Goal: Task Accomplishment & Management: Use online tool/utility

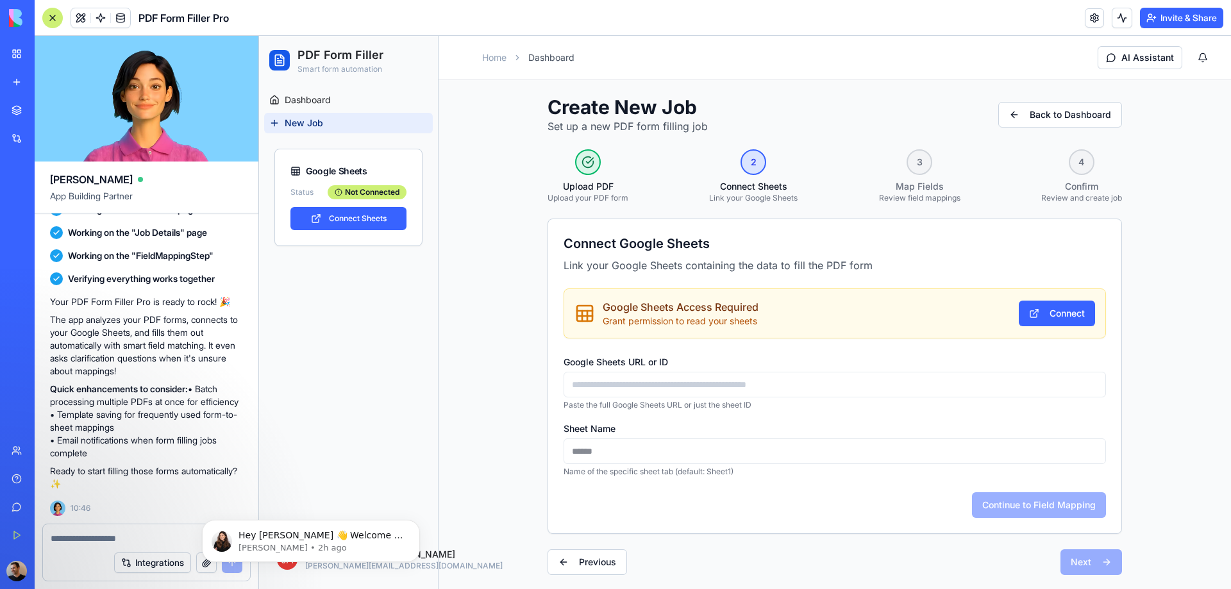
click at [353, 208] on button "Connect Sheets" at bounding box center [348, 218] width 116 height 23
click at [1037, 310] on button "Connect" at bounding box center [1057, 314] width 76 height 26
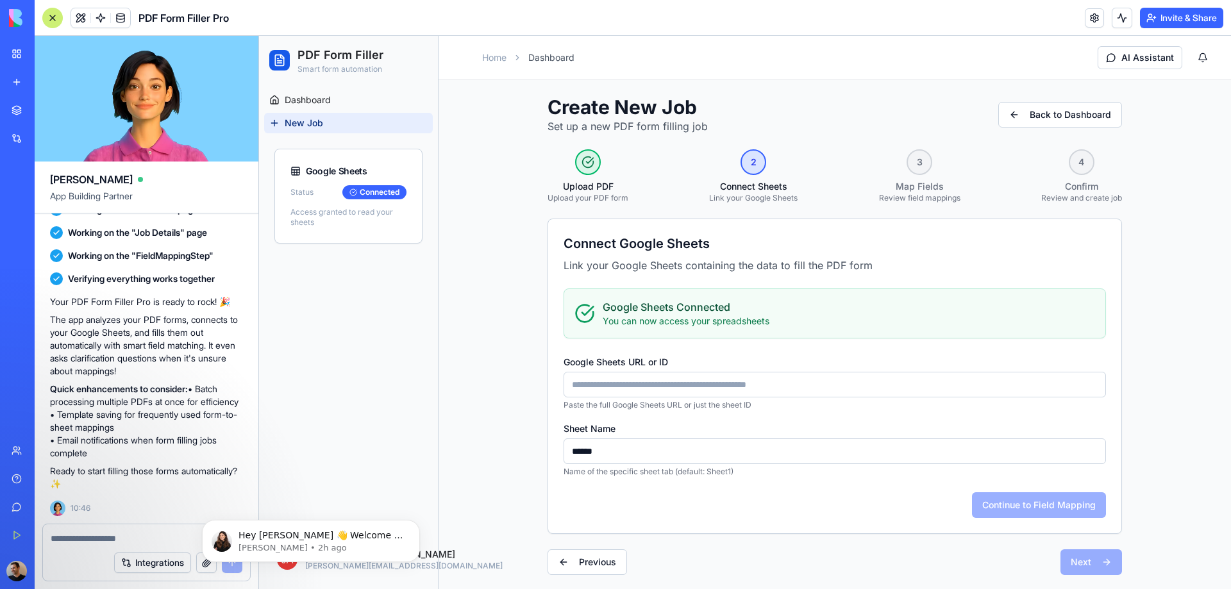
click at [722, 392] on input "Google Sheets URL or ID" at bounding box center [835, 385] width 542 height 26
paste input "**********"
type input "**********"
click at [699, 461] on input "******" at bounding box center [835, 452] width 542 height 26
click at [995, 504] on button "Continue to Field Mapping" at bounding box center [1039, 505] width 134 height 26
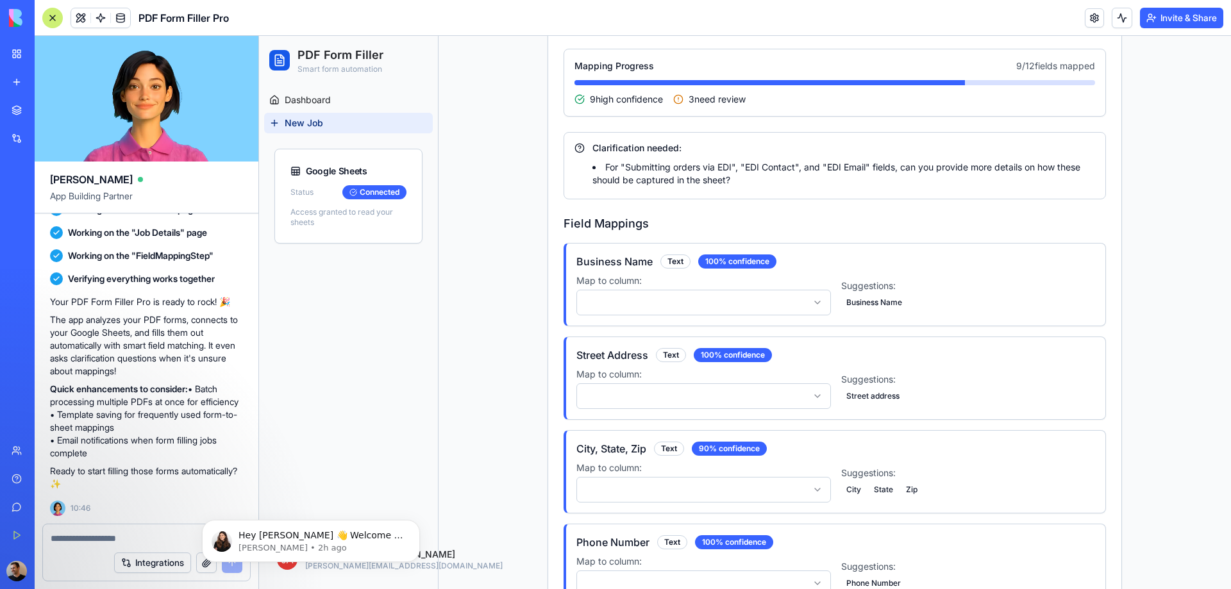
scroll to position [259, 0]
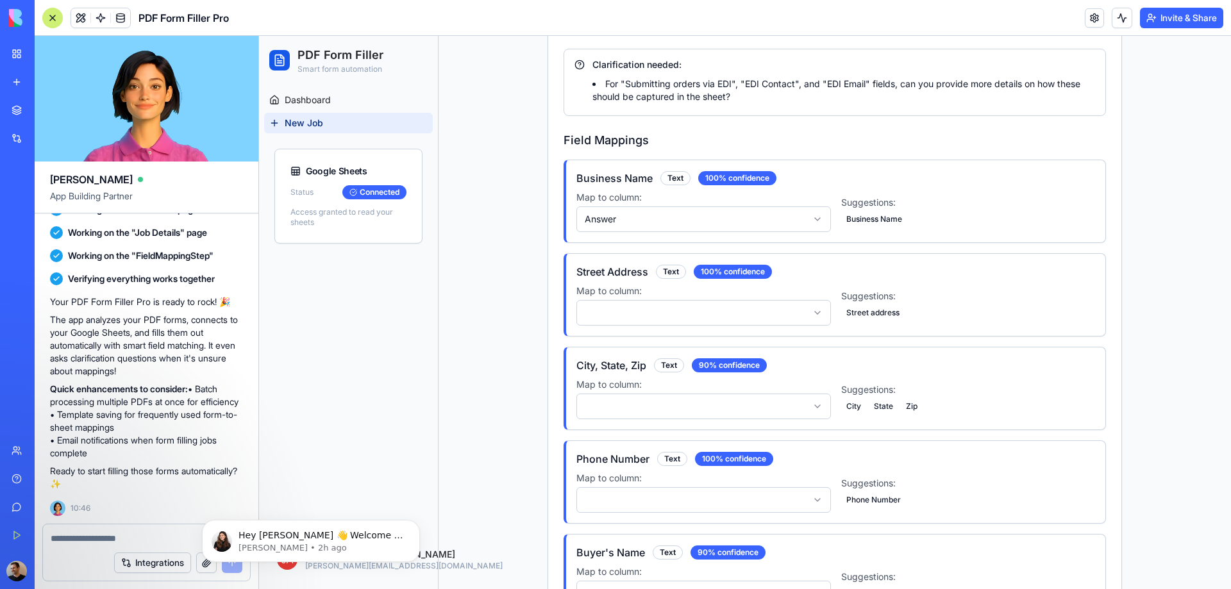
click at [692, 331] on div "Street Address Text 100 % confidence Map to column: Suggestions: Street address" at bounding box center [835, 295] width 539 height 82
click at [696, 321] on html "PDF Form Filler Smart form automation Dashboard New Job Google Sheets Status Co…" at bounding box center [745, 549] width 972 height 1673
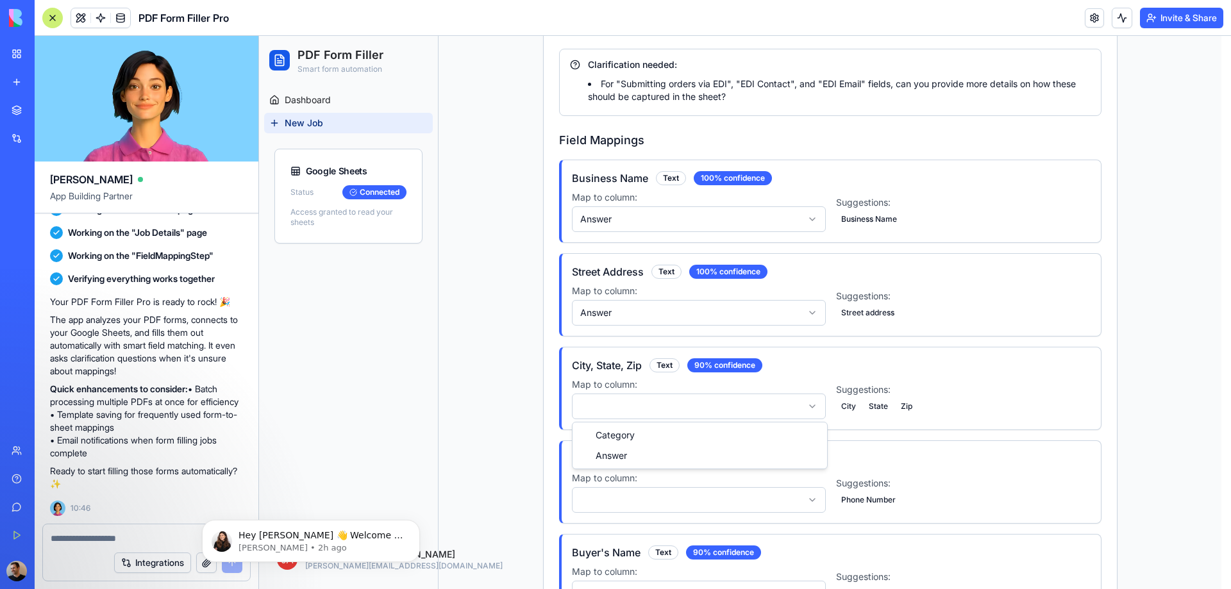
click at [656, 406] on html "PDF Form Filler Smart form automation Dashboard New Job Google Sheets Status Co…" at bounding box center [745, 549] width 972 height 1673
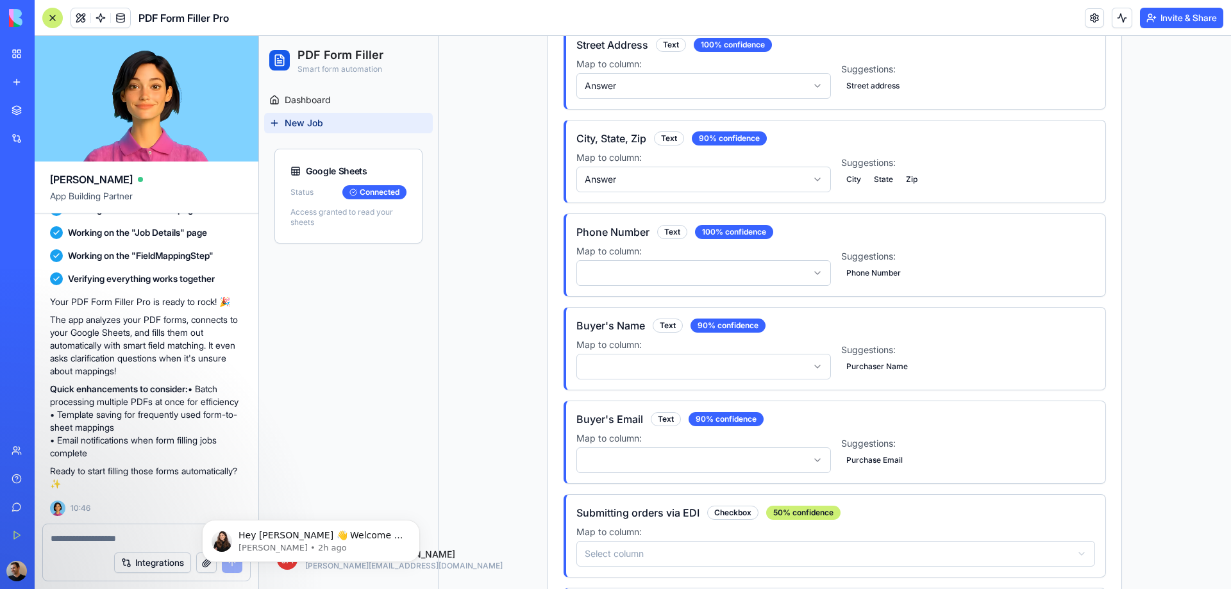
scroll to position [580, 0]
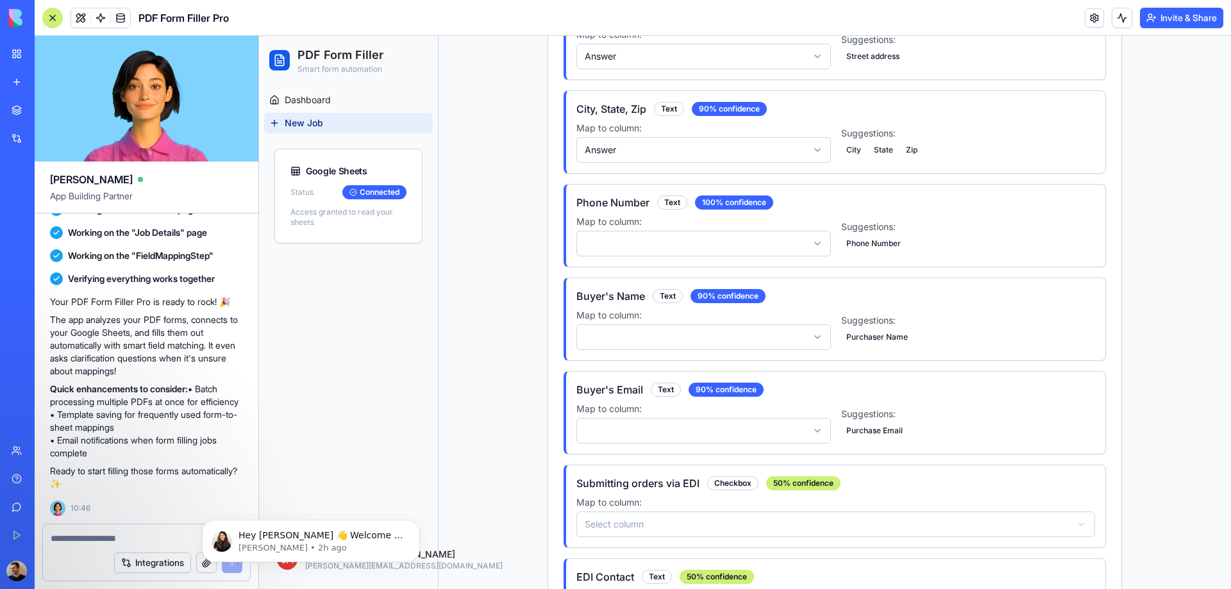
click at [676, 242] on html "PDF Form Filler Smart form automation Dashboard New Job Google Sheets Status Co…" at bounding box center [745, 292] width 972 height 1673
click at [638, 341] on html "PDF Form Filler Smart form automation Dashboard New Job Google Sheets Status Co…" at bounding box center [745, 292] width 972 height 1673
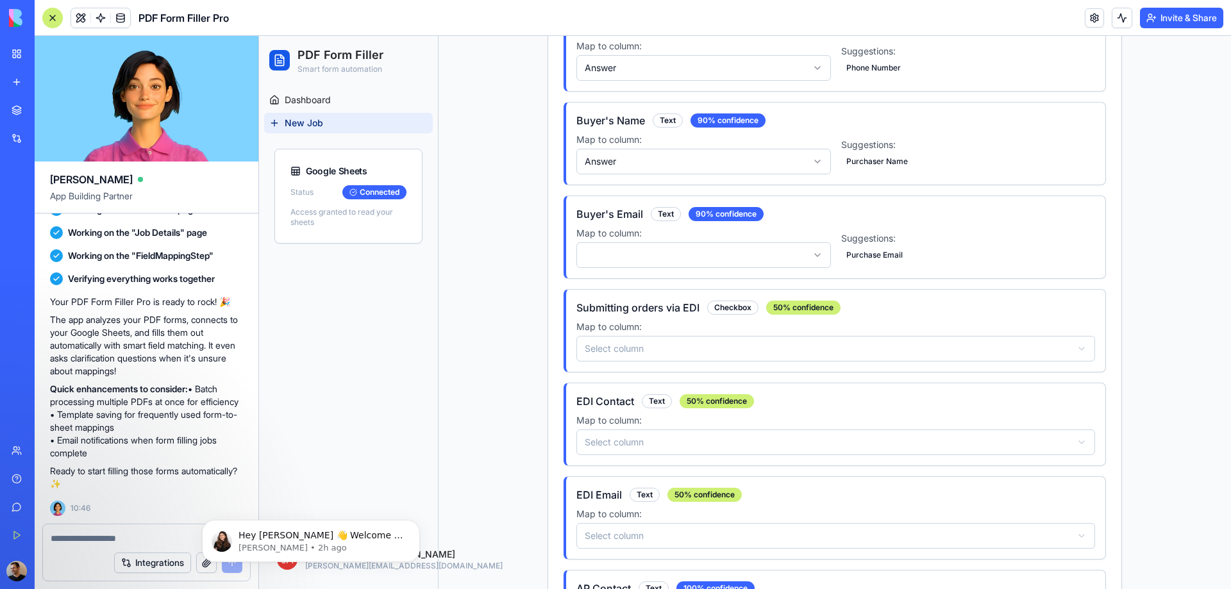
scroll to position [772, 0]
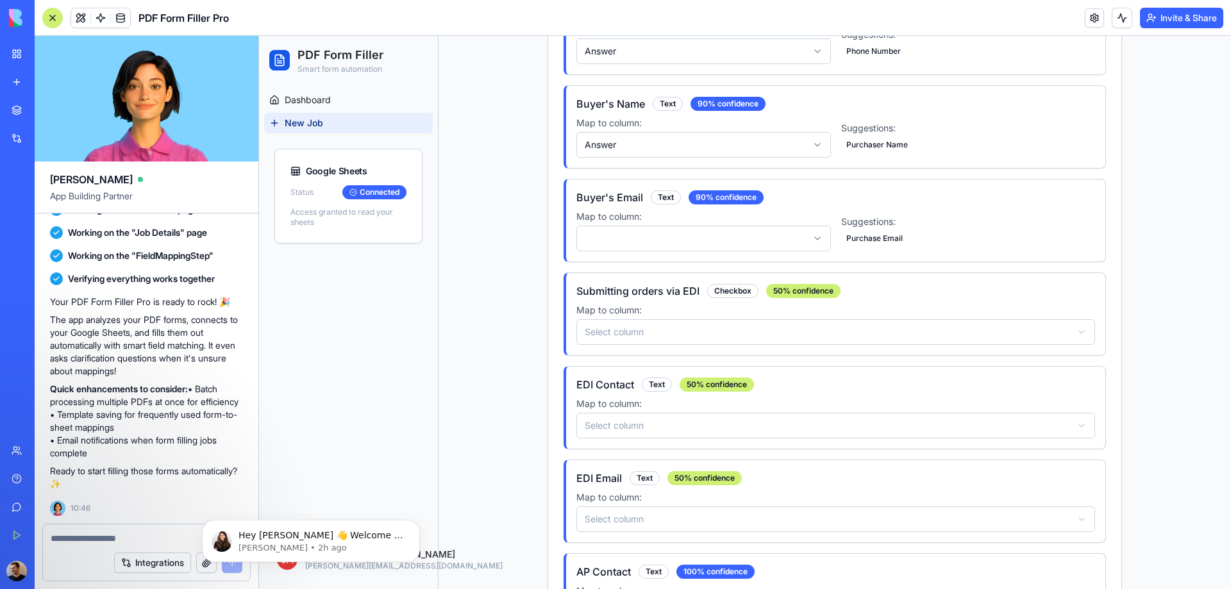
click at [667, 221] on label "Map to column:" at bounding box center [703, 216] width 255 height 13
click at [662, 235] on html "PDF Form Filler Smart form automation Dashboard New Job Google Sheets Status Co…" at bounding box center [745, 100] width 972 height 1673
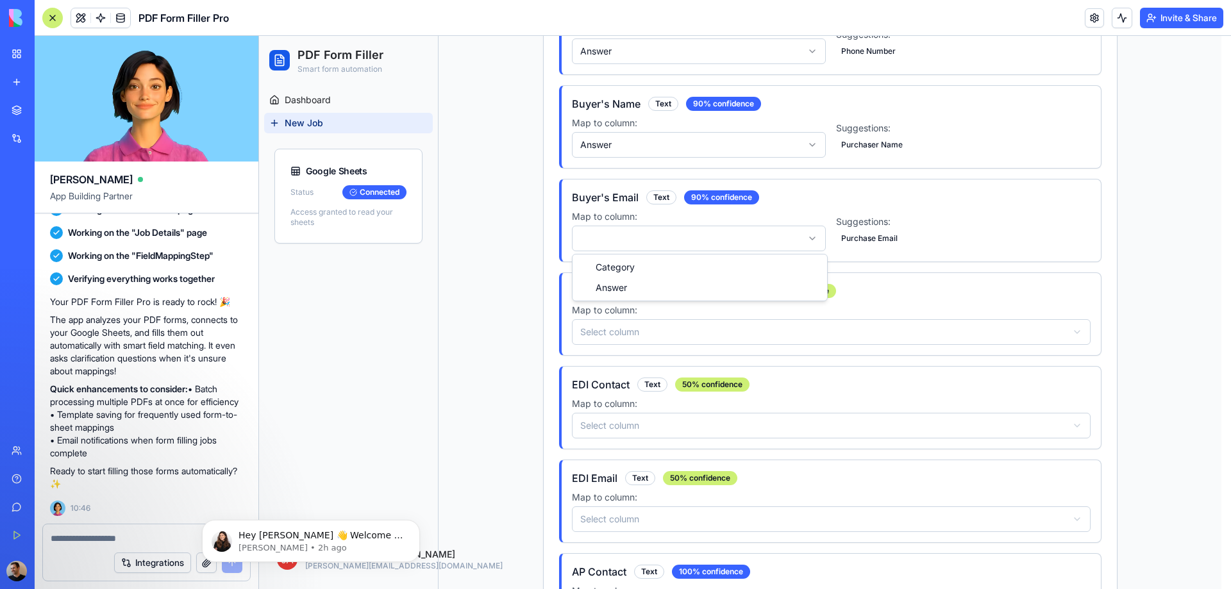
click at [643, 299] on div "Category Answer" at bounding box center [700, 278] width 255 height 46
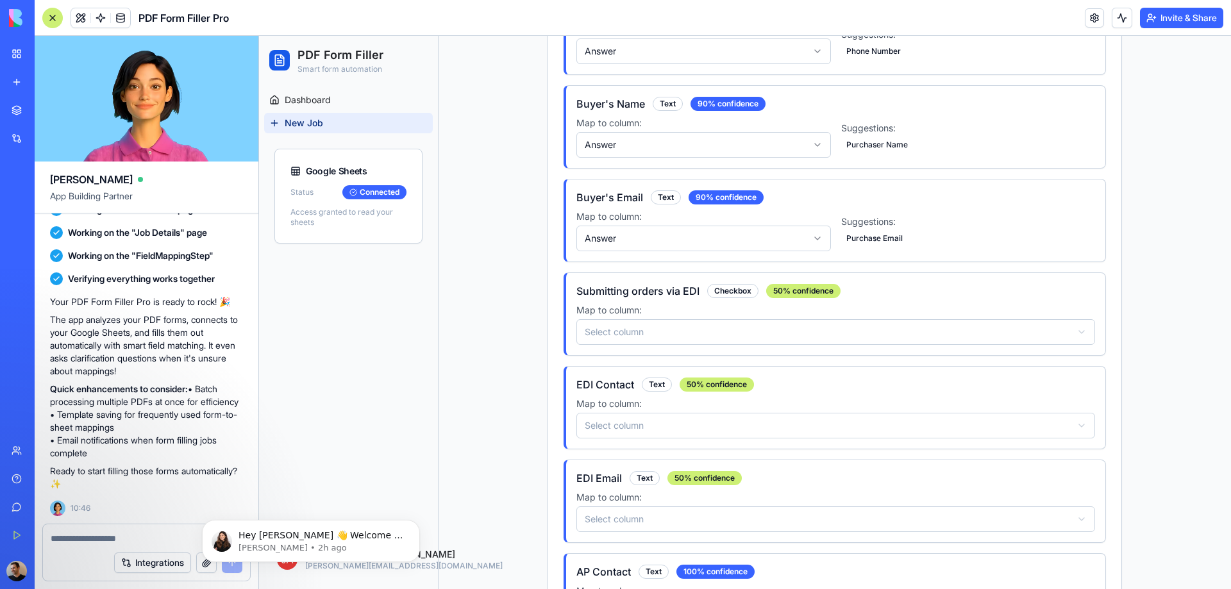
click at [641, 339] on html "PDF Form Filler Smart form automation Dashboard New Job Google Sheets Status Co…" at bounding box center [745, 100] width 972 height 1673
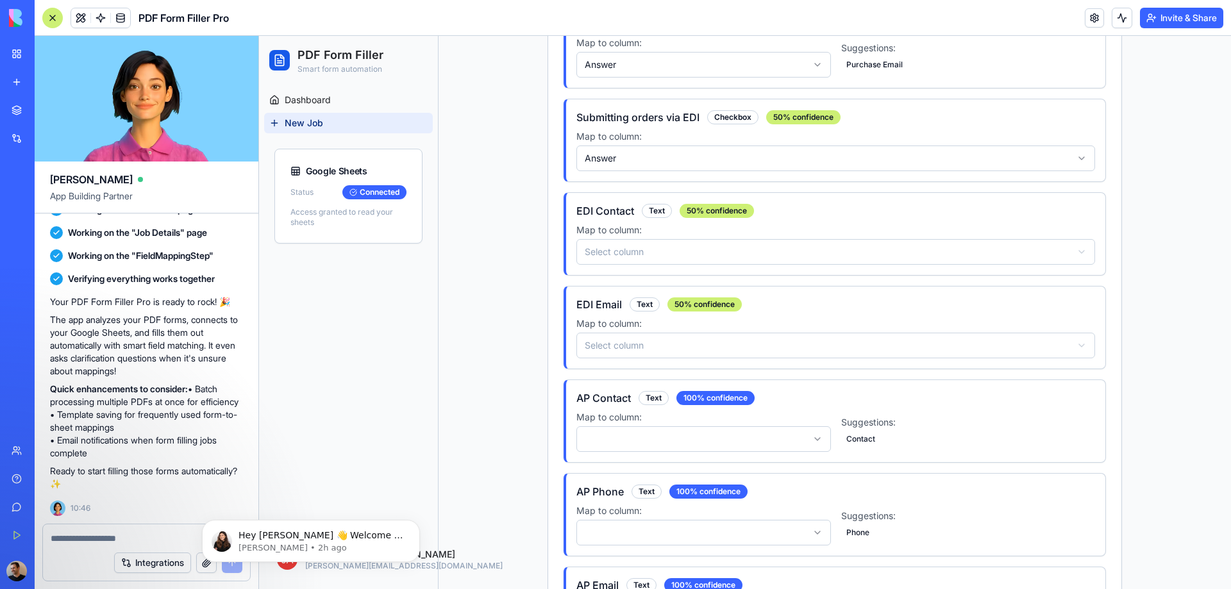
scroll to position [964, 0]
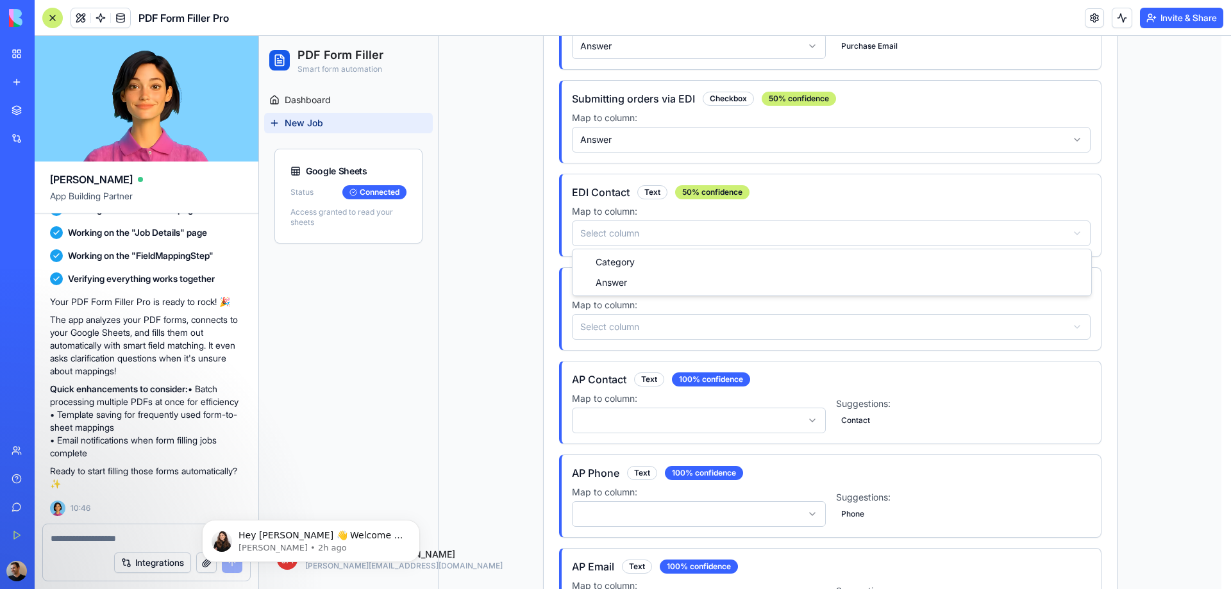
click at [616, 387] on div "Category Answer" at bounding box center [832, 366] width 519 height 46
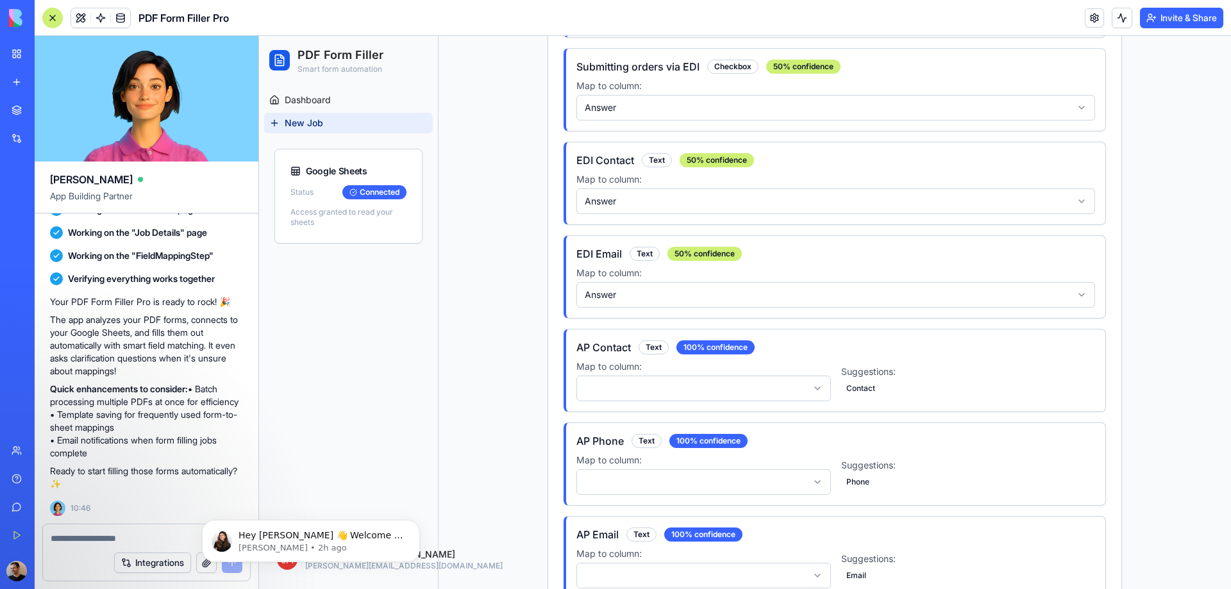
scroll to position [1028, 0]
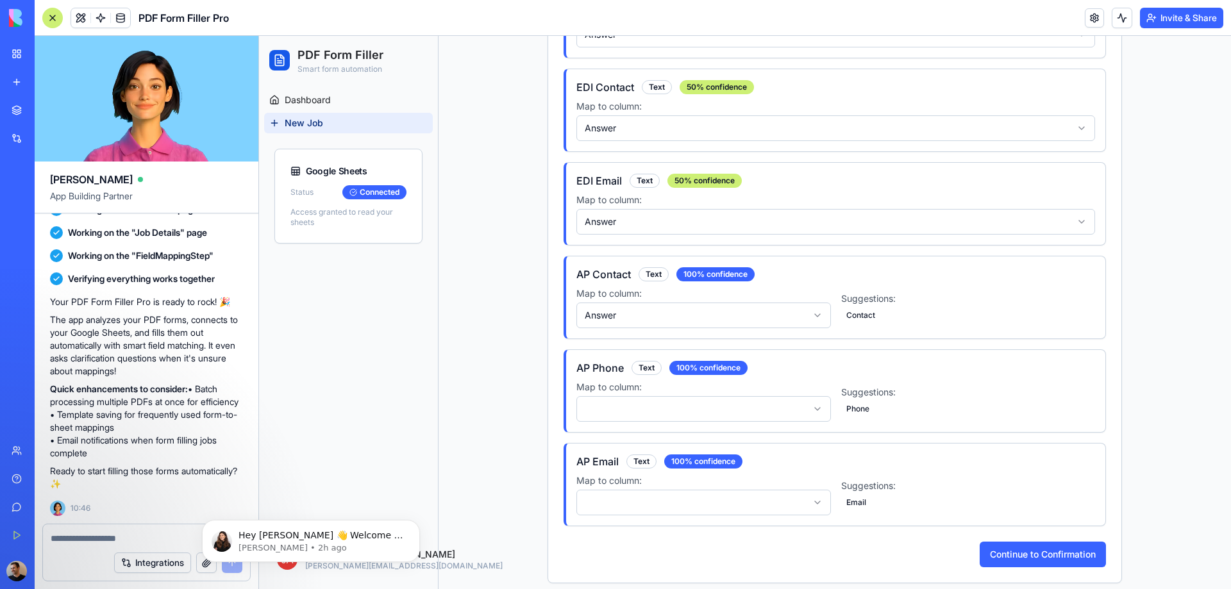
scroll to position [1092, 0]
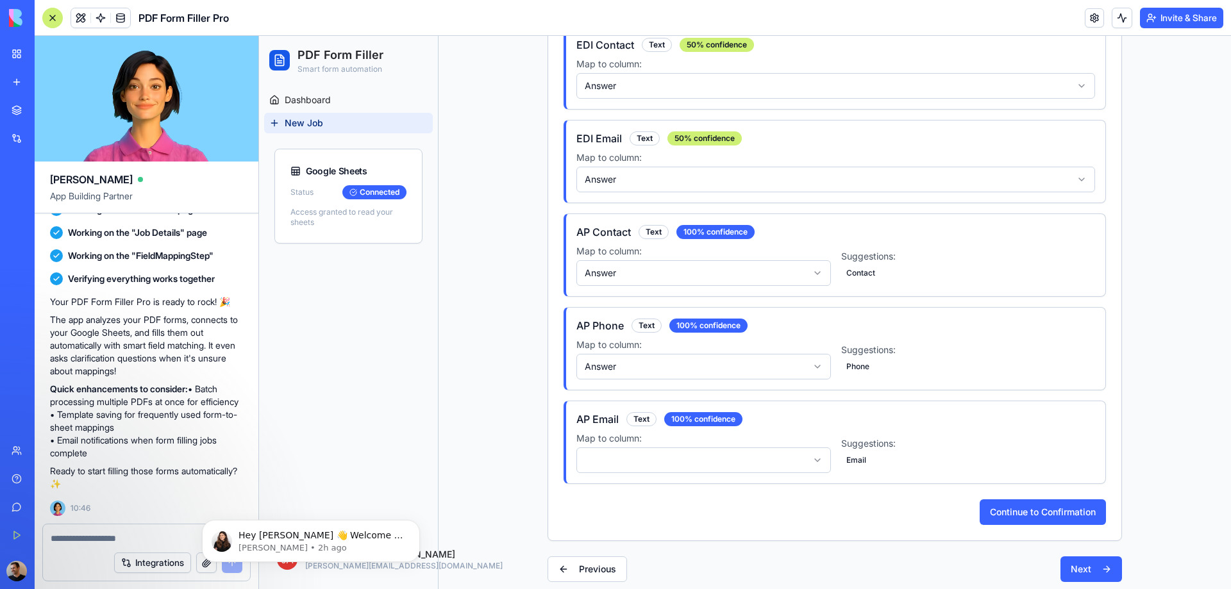
scroll to position [1120, 0]
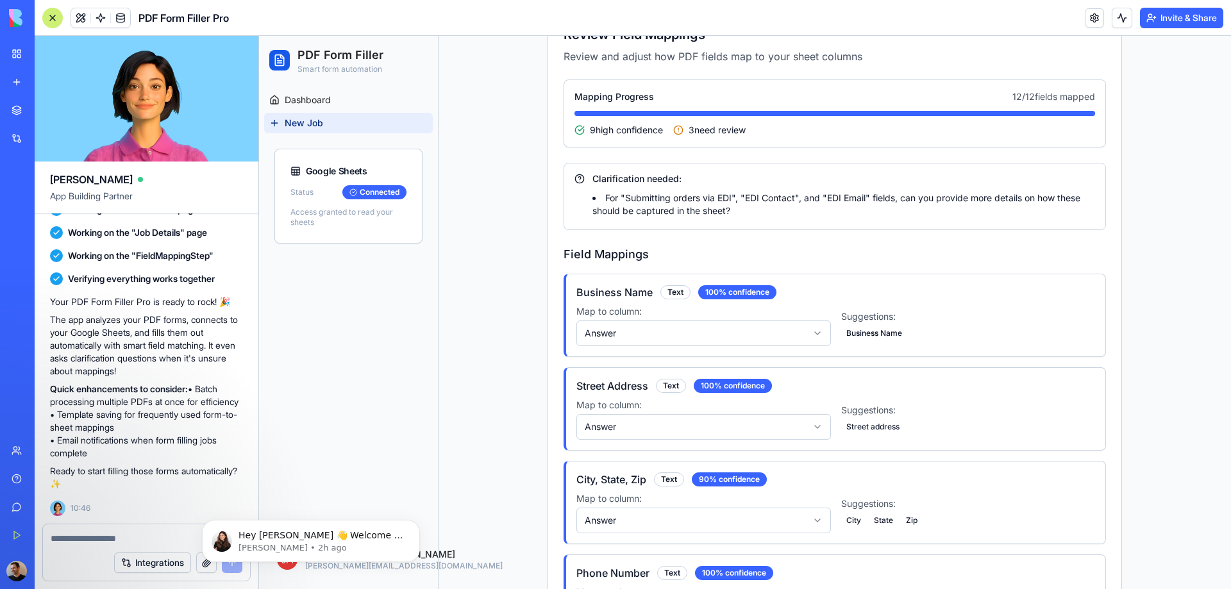
scroll to position [128, 0]
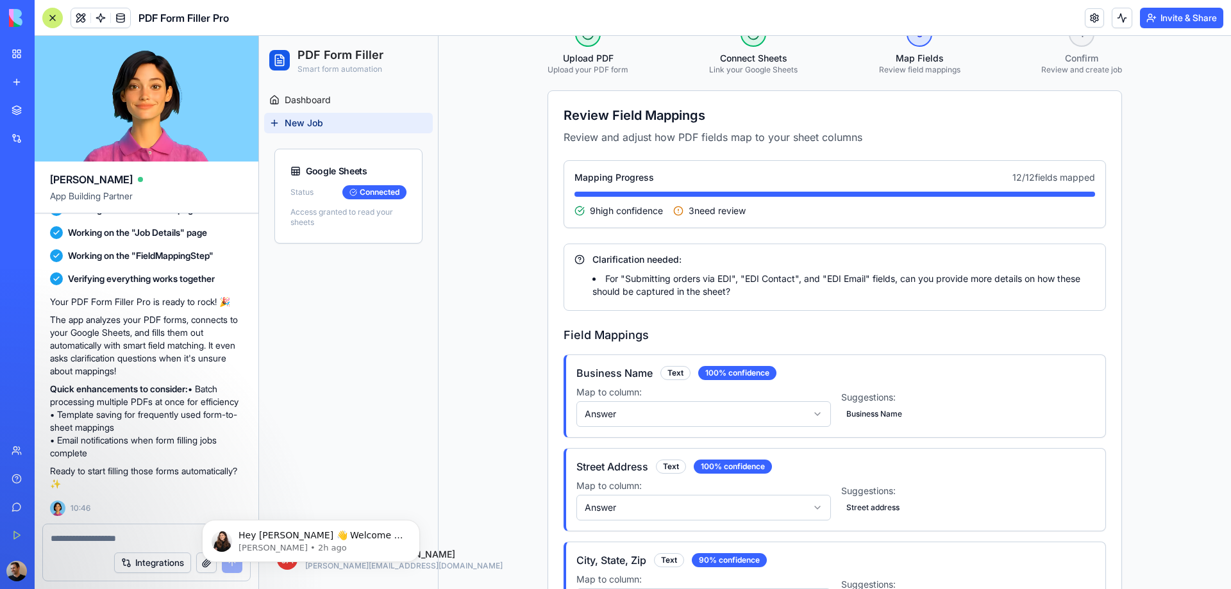
click at [687, 294] on li "For "Submitting orders via EDI", "EDI Contact", and "EDI Email" fields, can you…" at bounding box center [843, 285] width 503 height 26
click at [964, 278] on li "For "Submitting orders via EDI", "EDI Contact", and "EDI Email" fields, can you…" at bounding box center [843, 285] width 503 height 26
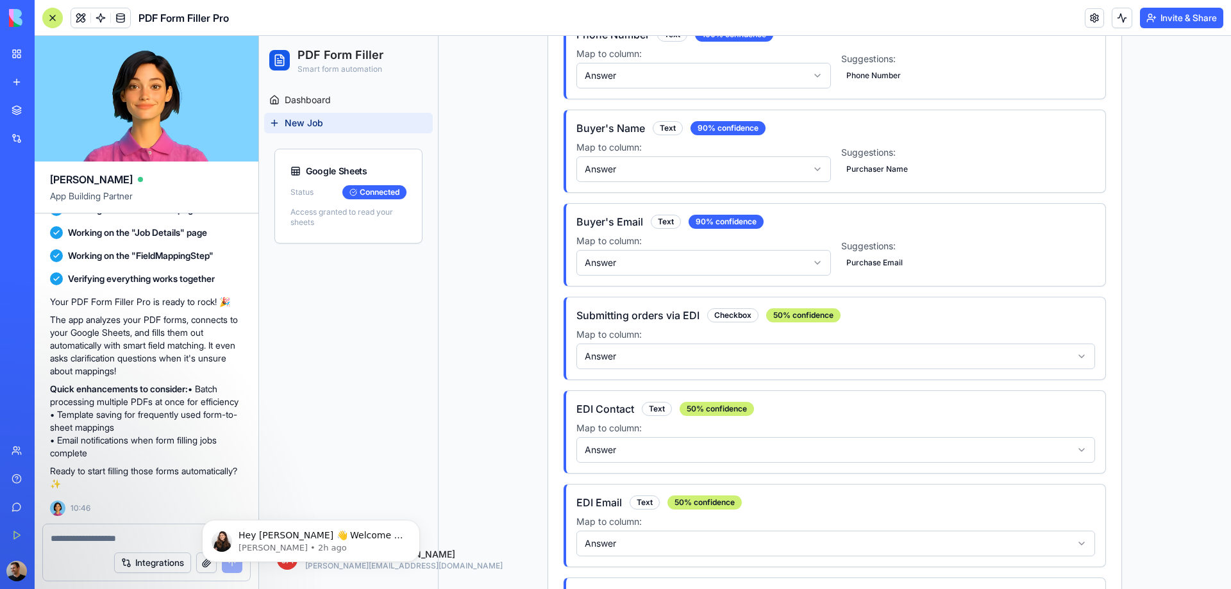
scroll to position [671, 0]
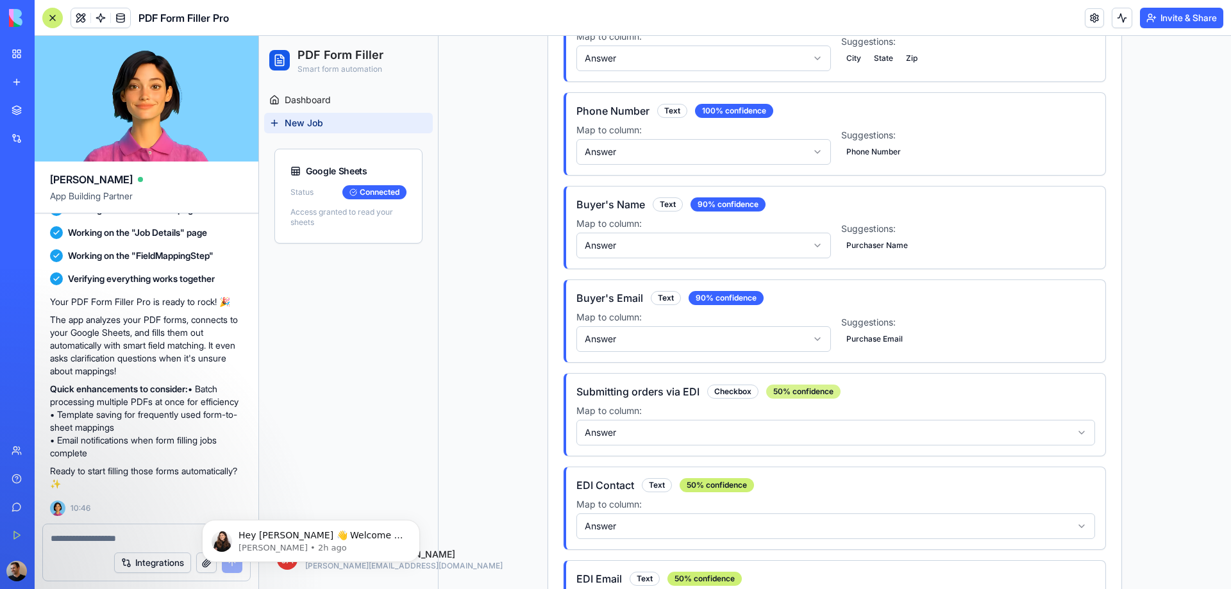
click at [789, 390] on div "50 % confidence" at bounding box center [803, 392] width 74 height 14
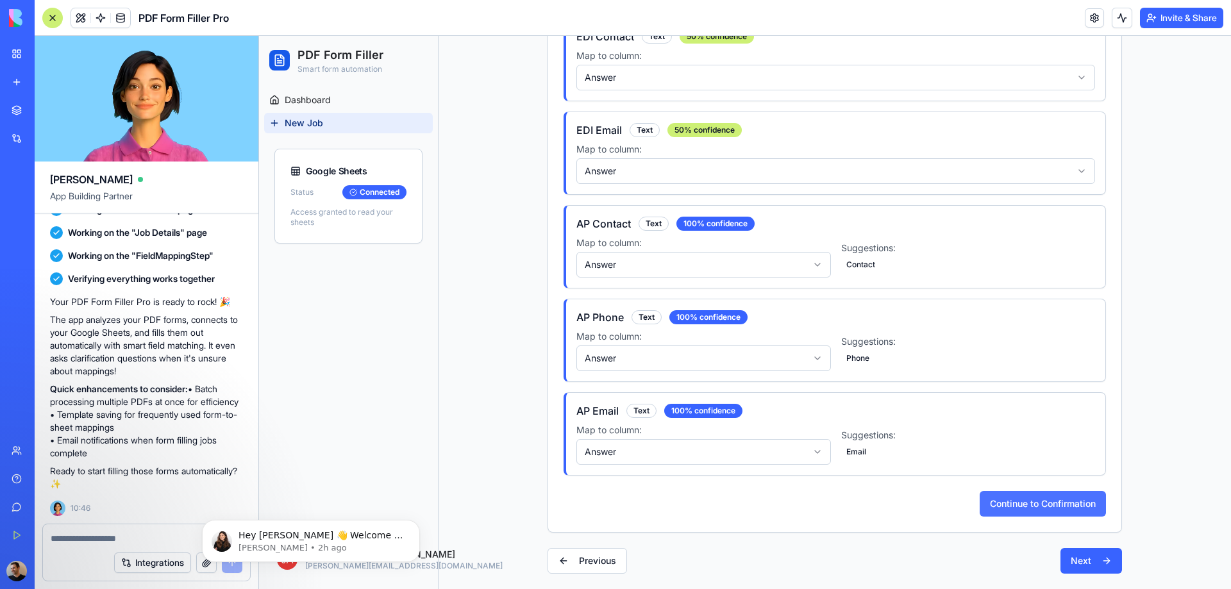
click at [1025, 510] on button "Continue to Confirmation" at bounding box center [1043, 504] width 126 height 26
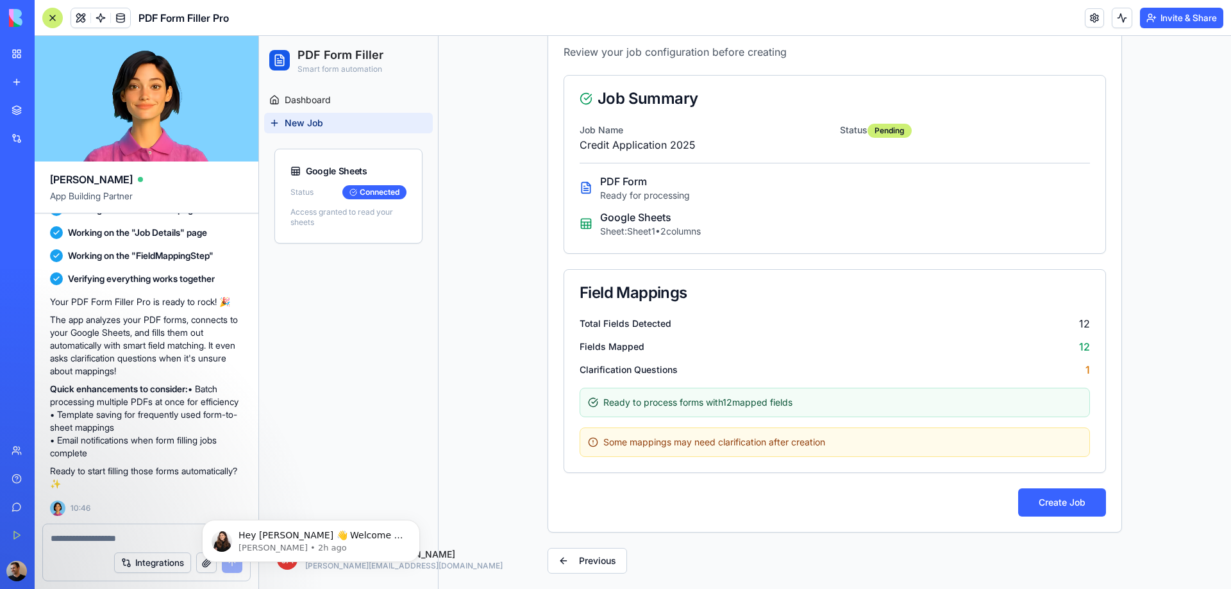
scroll to position [213, 0]
click at [1062, 516] on button "Create Job" at bounding box center [1062, 503] width 88 height 28
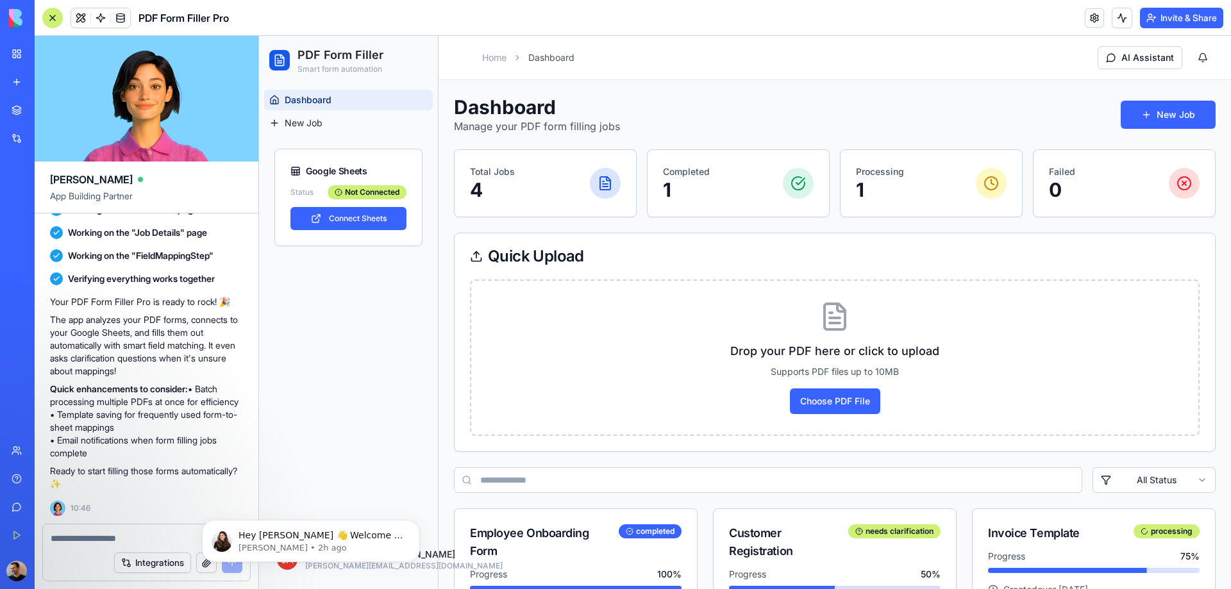
click at [735, 172] on div "Completed 1" at bounding box center [738, 183] width 151 height 36
click at [785, 185] on div at bounding box center [798, 183] width 31 height 31
click at [648, 183] on div "Completed 1" at bounding box center [738, 183] width 181 height 67
click at [665, 190] on p "1" at bounding box center [686, 189] width 47 height 23
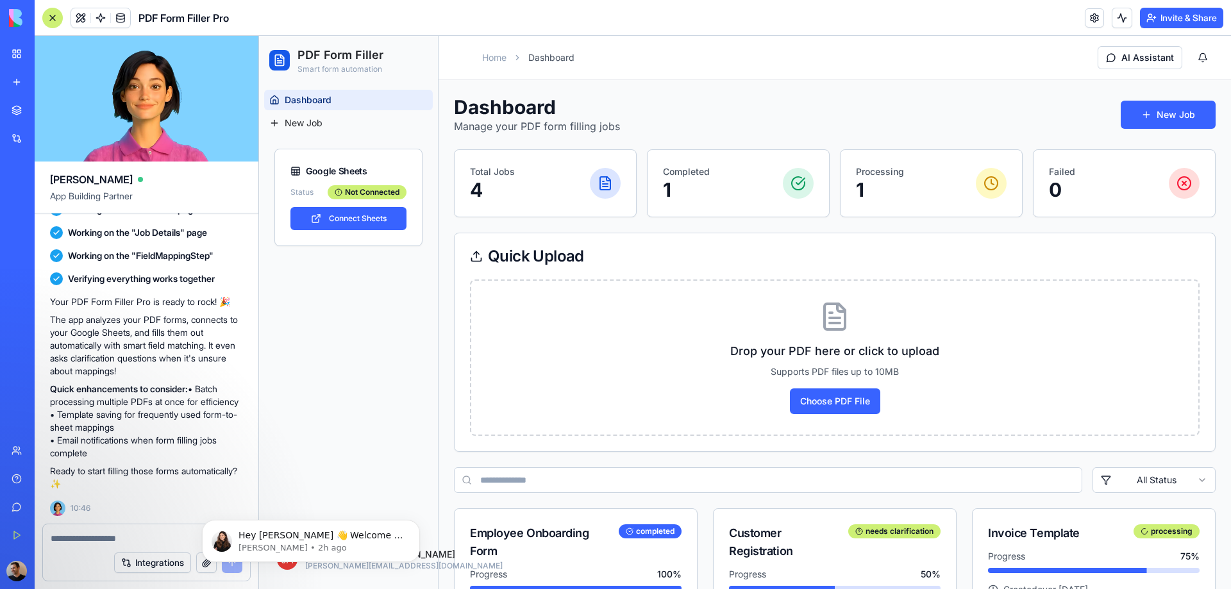
click at [693, 181] on p "1" at bounding box center [686, 189] width 47 height 23
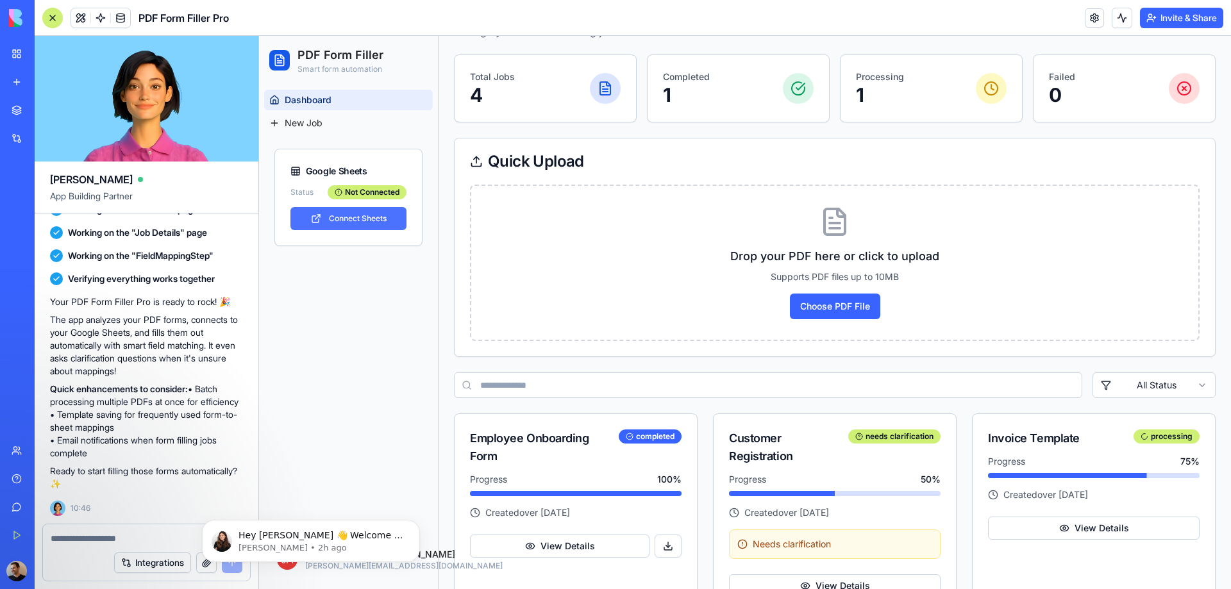
scroll to position [76, 0]
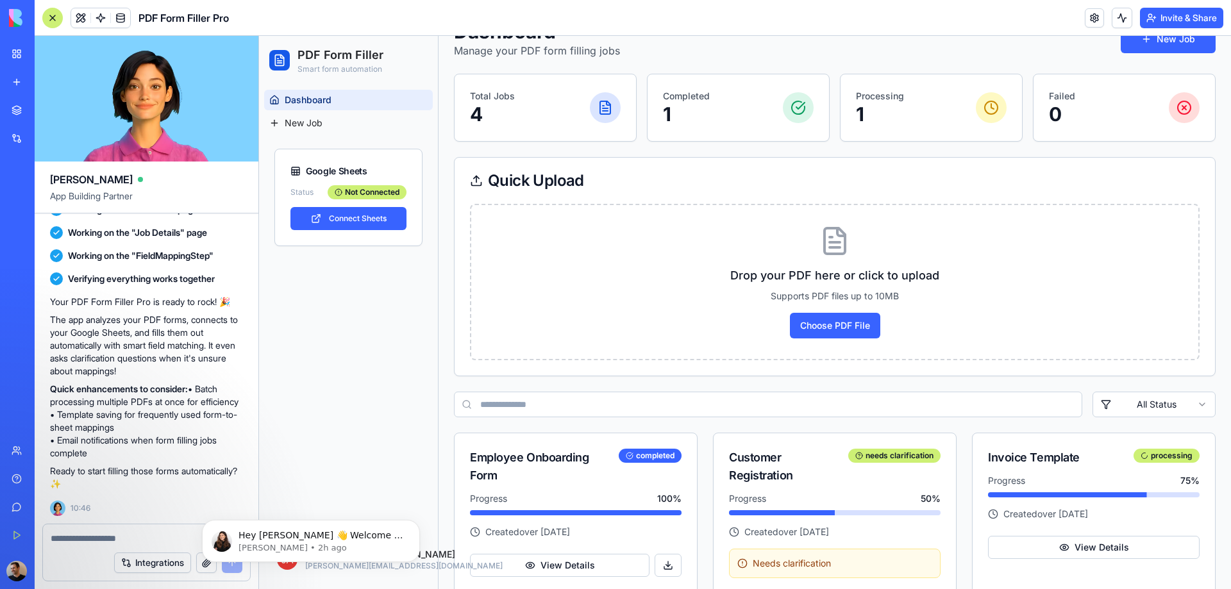
click at [344, 100] on link "Dashboard" at bounding box center [348, 100] width 169 height 21
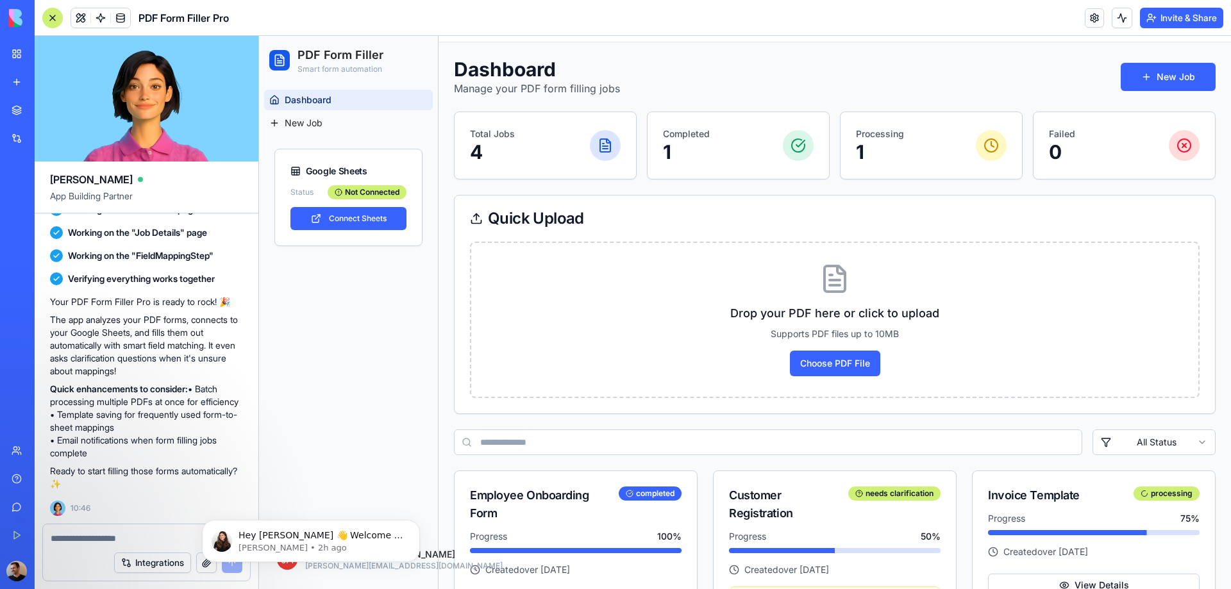
scroll to position [0, 0]
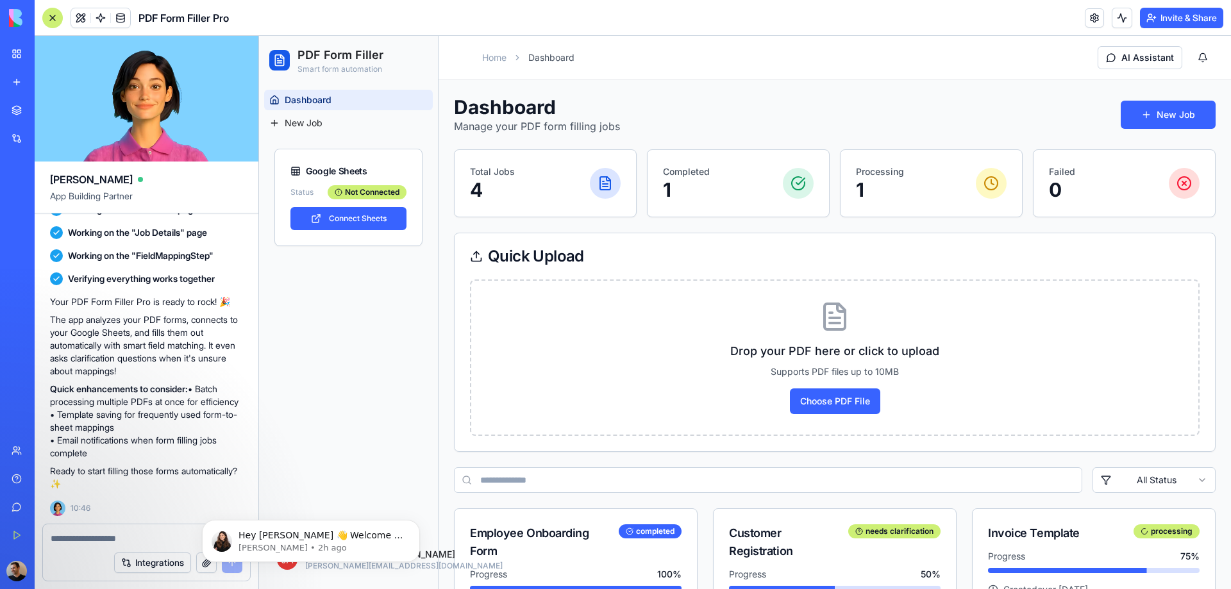
click at [600, 183] on icon at bounding box center [605, 183] width 10 height 13
click at [682, 171] on p "Completed" at bounding box center [686, 171] width 47 height 13
click at [664, 196] on p "1" at bounding box center [686, 189] width 47 height 23
click at [362, 192] on div "Not Connected" at bounding box center [367, 192] width 79 height 14
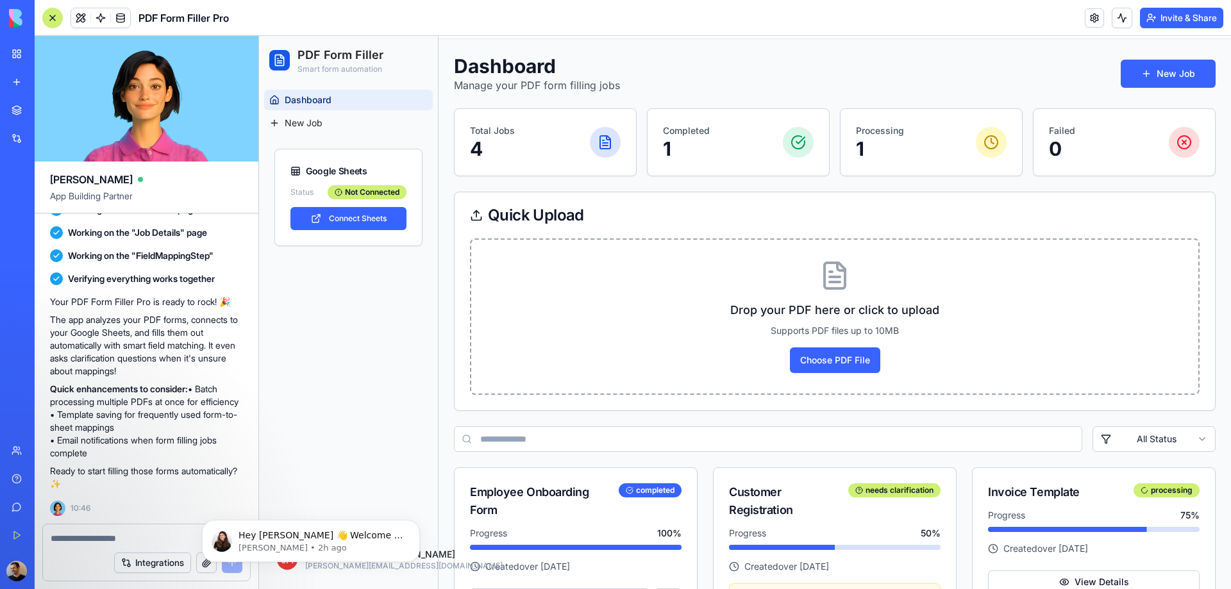
scroll to position [64, 0]
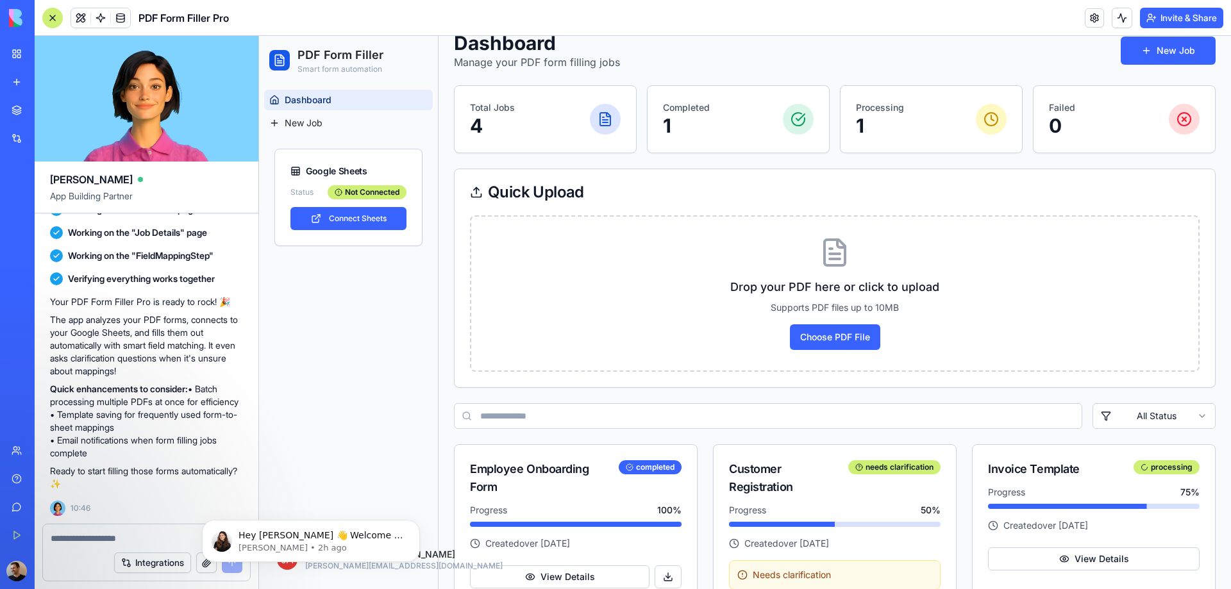
click at [512, 418] on input at bounding box center [768, 416] width 628 height 26
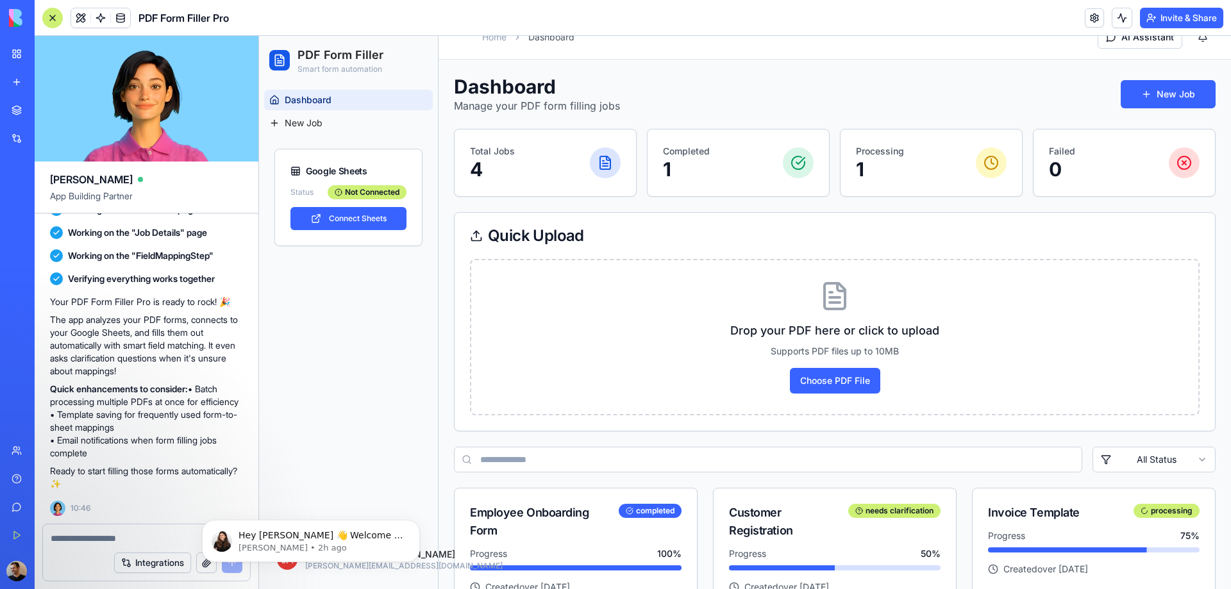
scroll to position [0, 0]
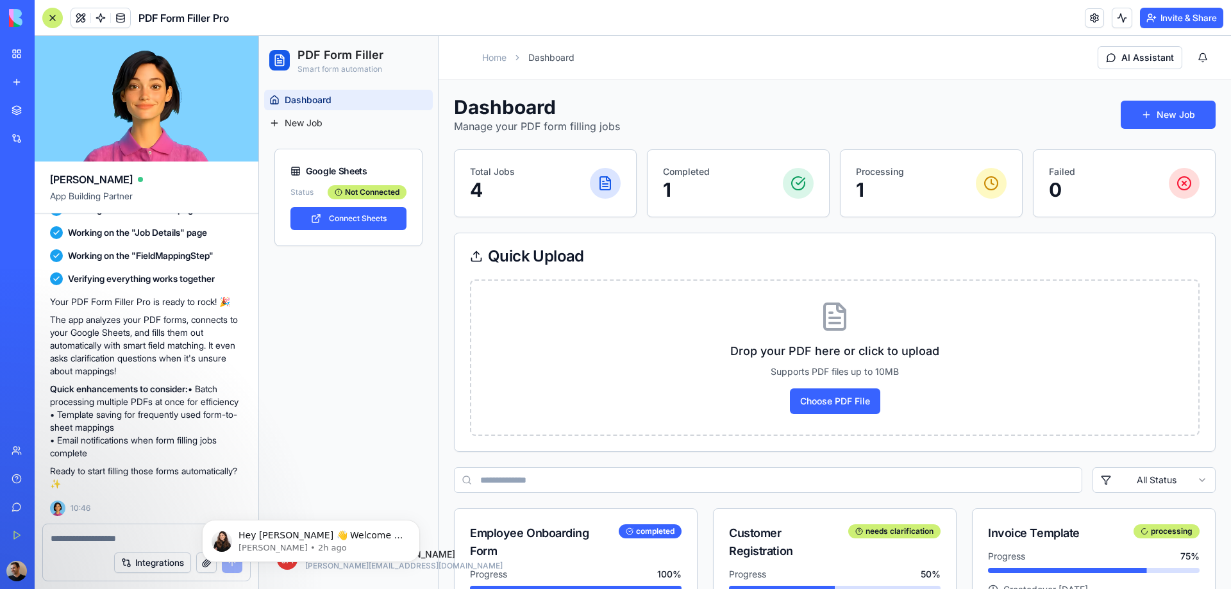
click at [124, 538] on textarea at bounding box center [147, 538] width 192 height 13
type textarea "**********"
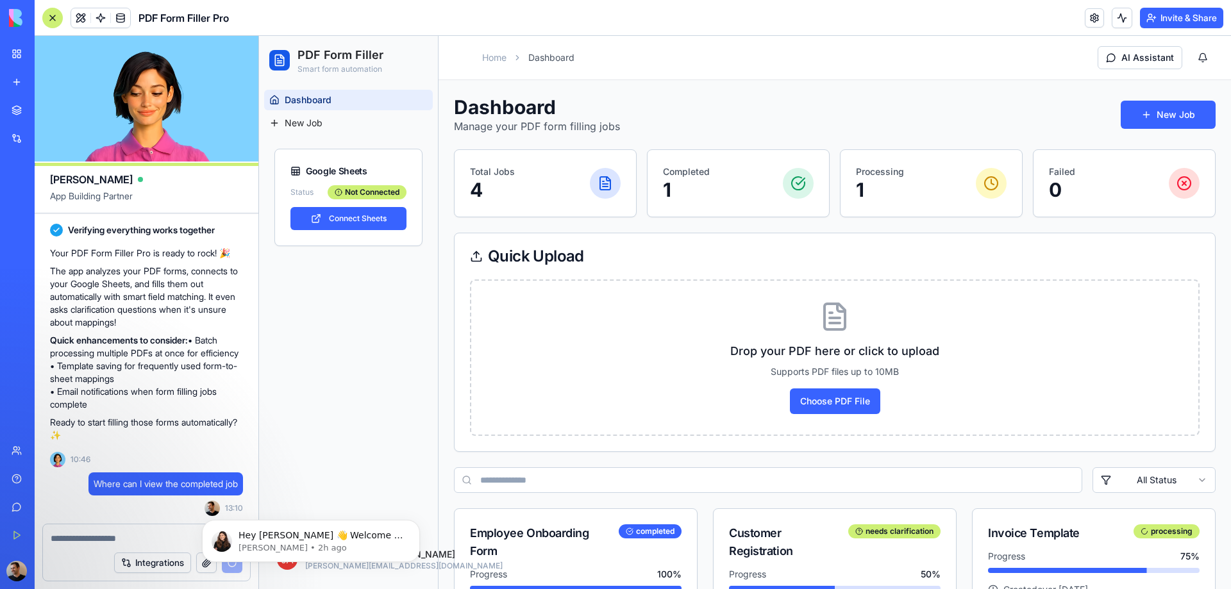
scroll to position [1077, 0]
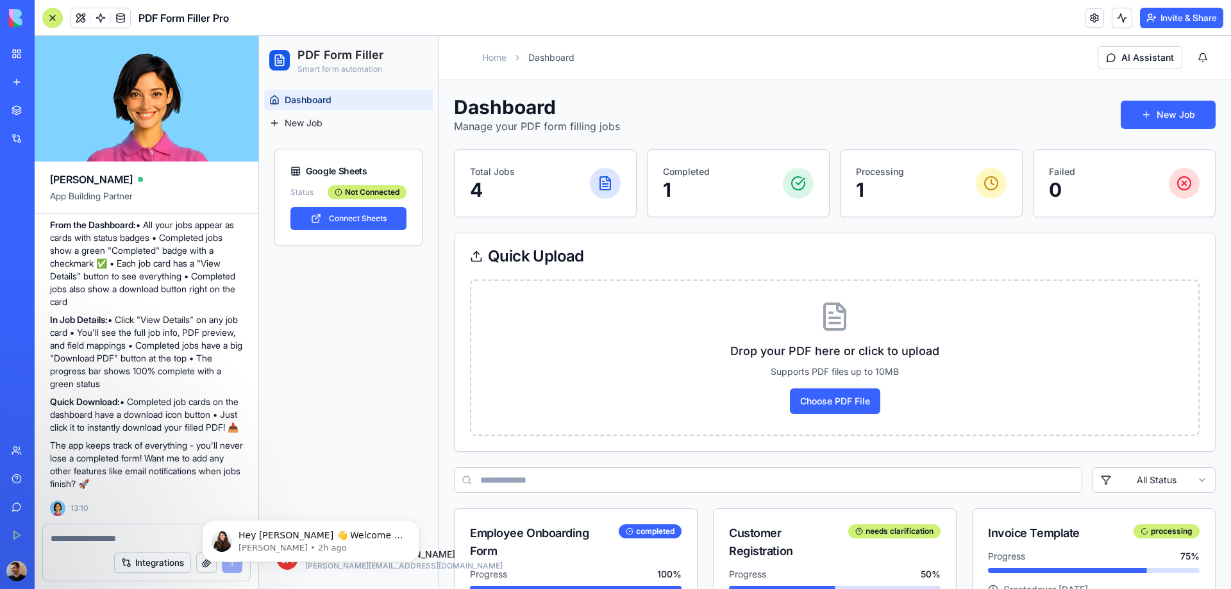
click at [115, 537] on textarea at bounding box center [147, 538] width 192 height 13
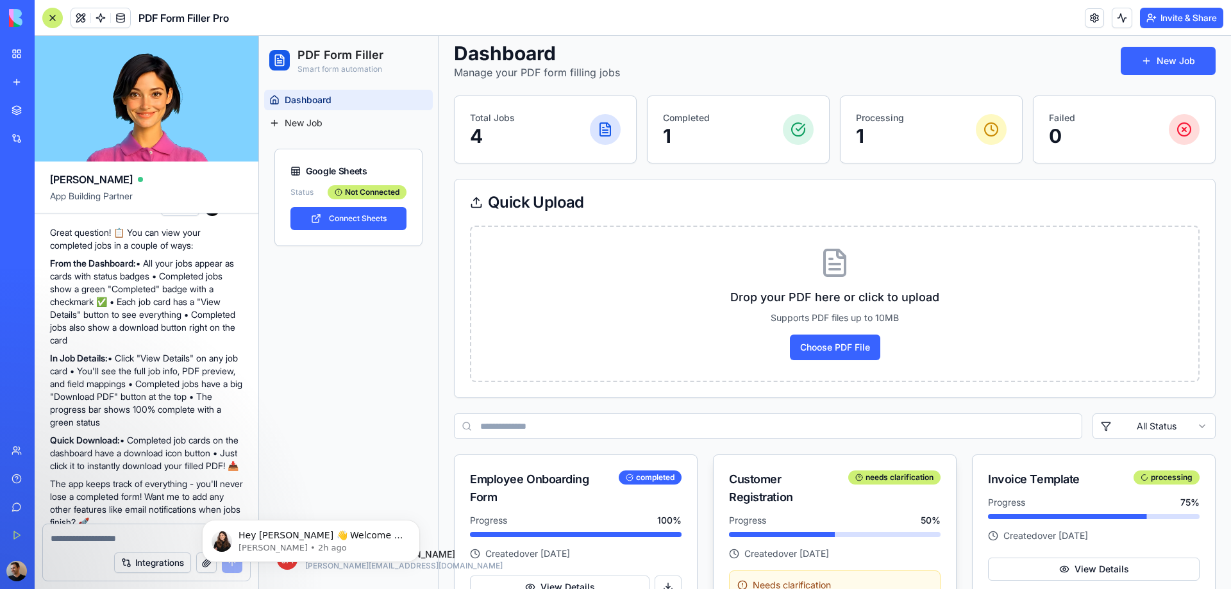
scroll to position [128, 0]
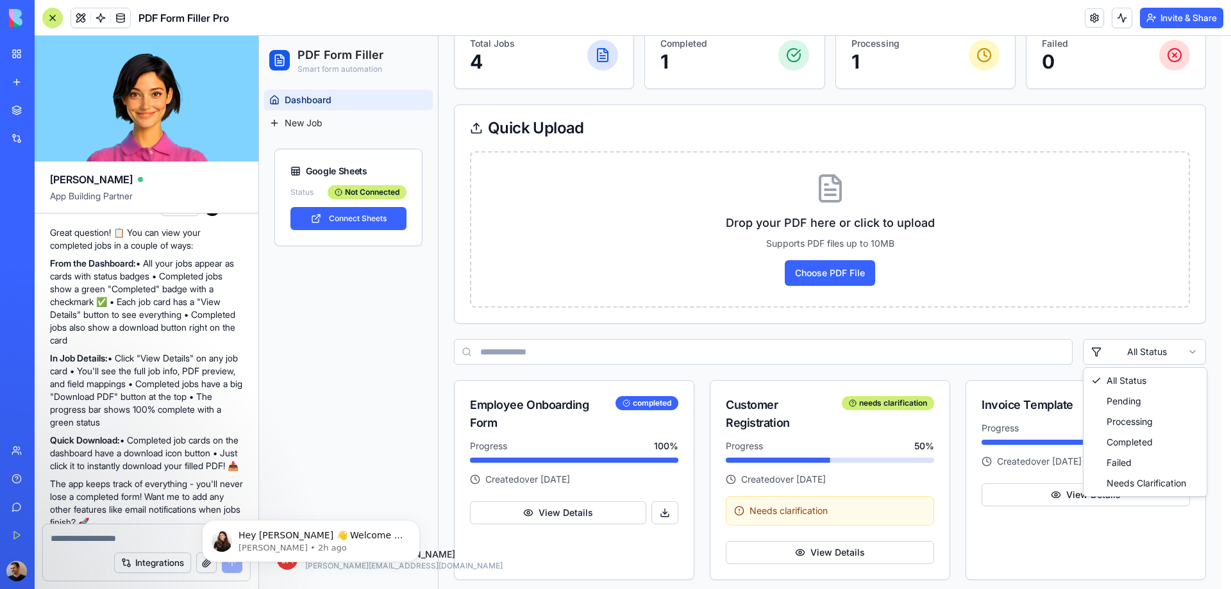
click at [1164, 351] on html "PDF Form Filler Smart form automation Dashboard New Job Google Sheets Status No…" at bounding box center [745, 350] width 972 height 885
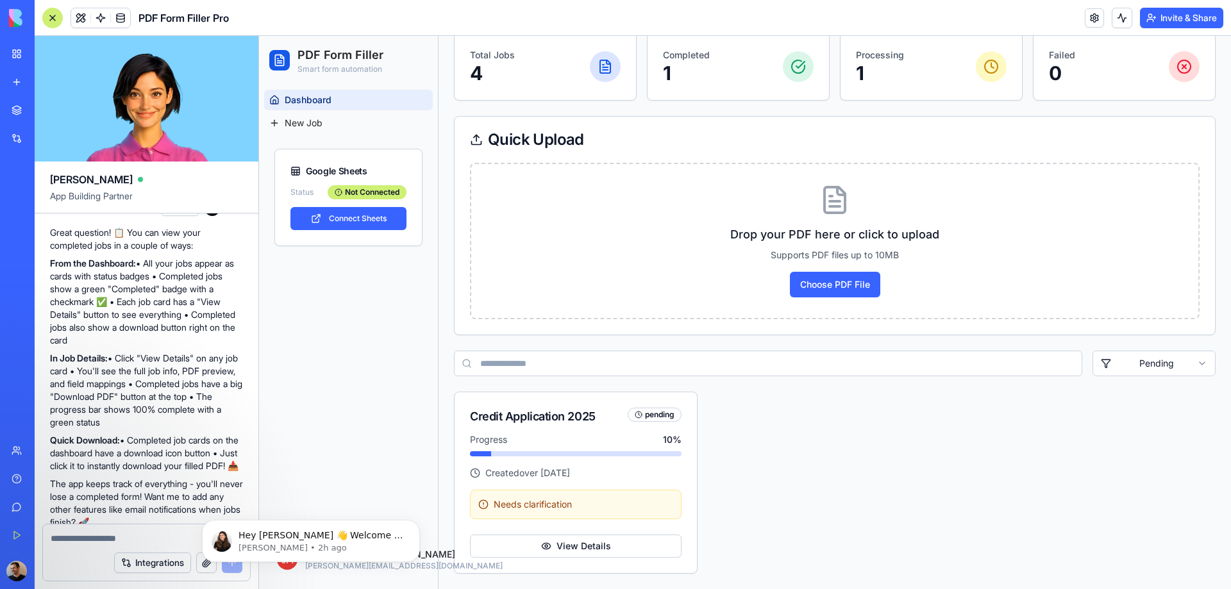
scroll to position [117, 0]
click at [1157, 349] on div "Dashboard Manage your PDF form filling jobs New Job Total Jobs 4 Completed 1 Pr…" at bounding box center [835, 276] width 762 height 595
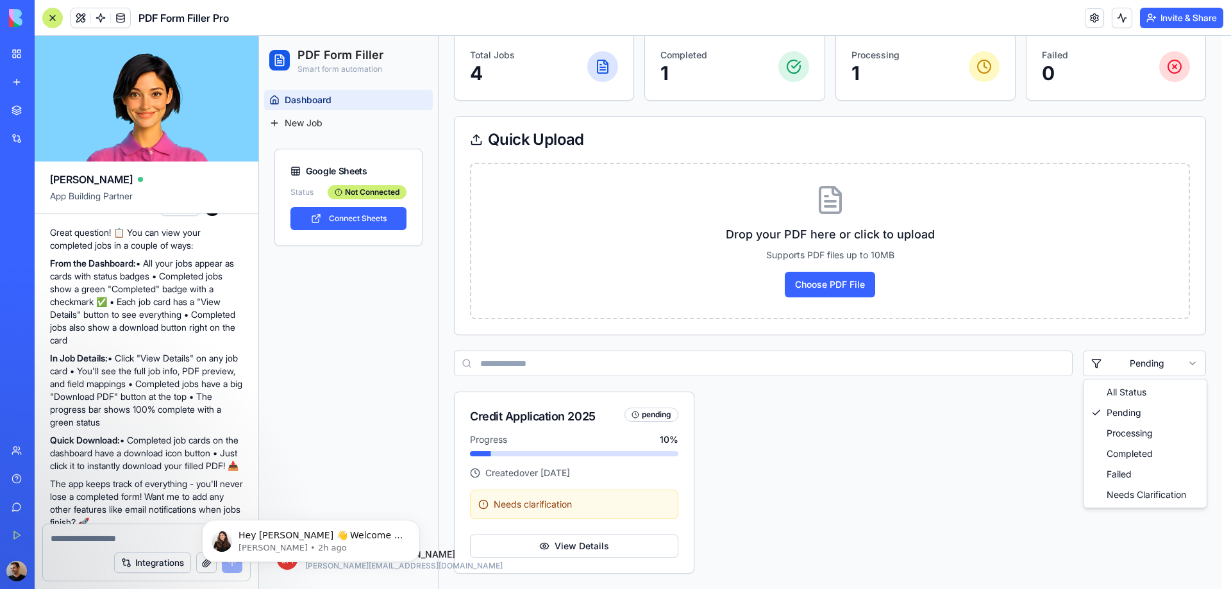
click at [1157, 358] on html "PDF Form Filler Smart form automation Dashboard New Job Google Sheets Status No…" at bounding box center [745, 254] width 972 height 670
drag, startPoint x: 1132, startPoint y: 492, endPoint x: 1133, endPoint y: 481, distance: 11.0
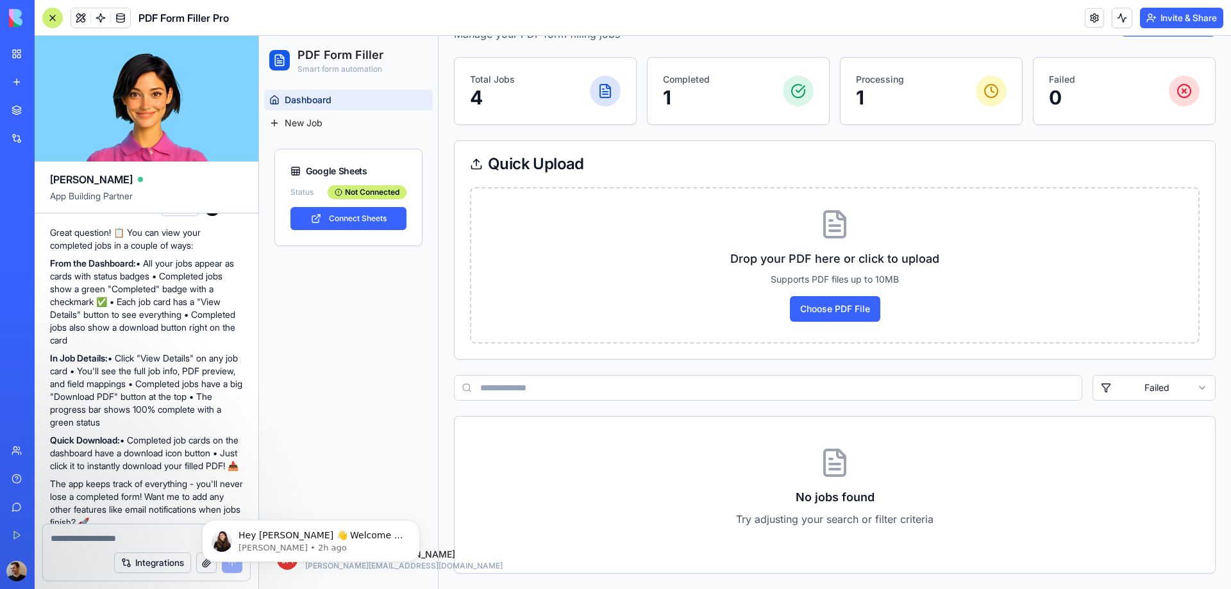
scroll to position [92, 0]
drag, startPoint x: 1158, startPoint y: 401, endPoint x: 1157, endPoint y: 390, distance: 10.3
click at [1157, 390] on div "Dashboard Manage your PDF form filling jobs New Job Total Jobs 4 Completed 1 Pr…" at bounding box center [835, 288] width 762 height 571
click at [1157, 390] on html "PDF Form Filler Smart form automation Dashboard New Job Google Sheets Status No…" at bounding box center [745, 267] width 972 height 646
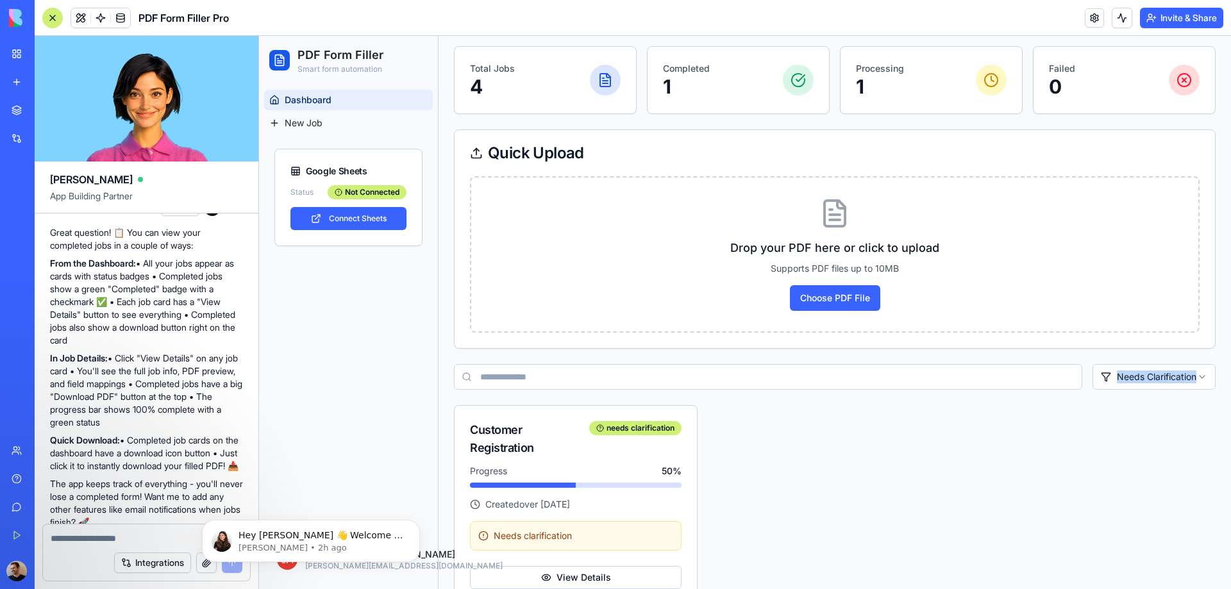
scroll to position [135, 0]
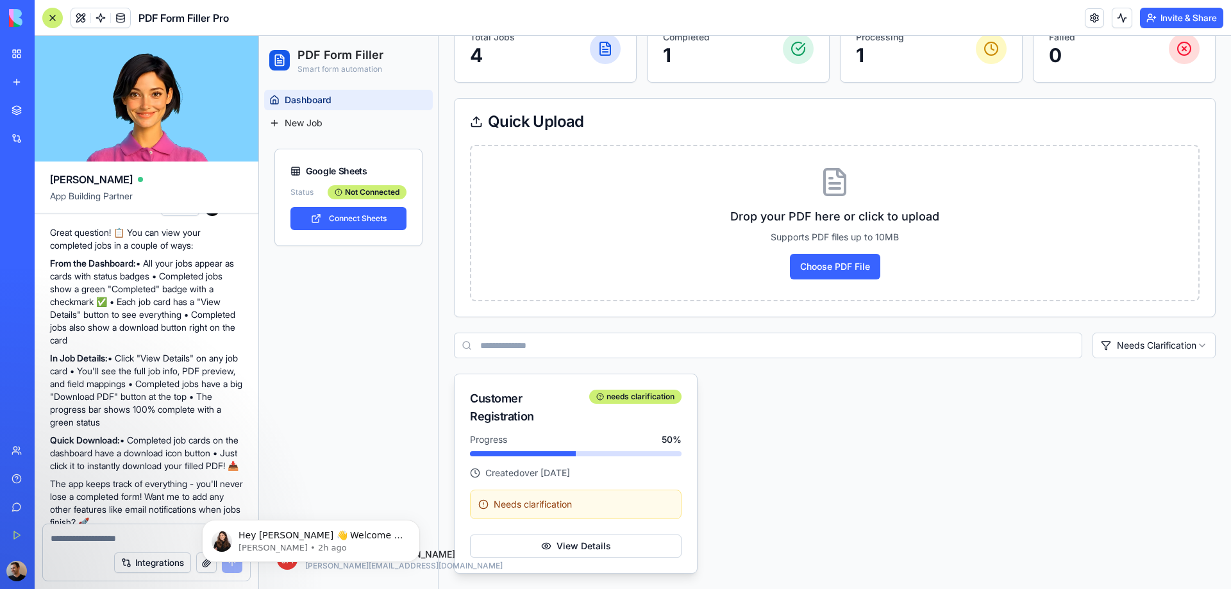
click at [531, 502] on span "Needs clarification" at bounding box center [533, 504] width 78 height 13
click at [549, 551] on button "View Details" at bounding box center [576, 546] width 212 height 23
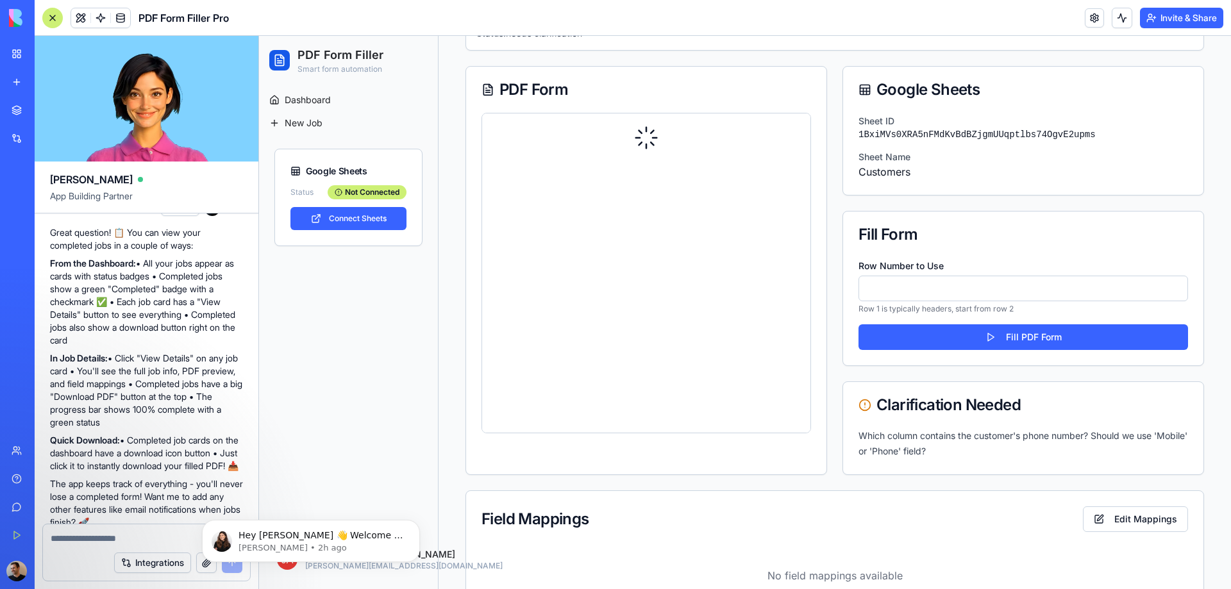
scroll to position [192, 0]
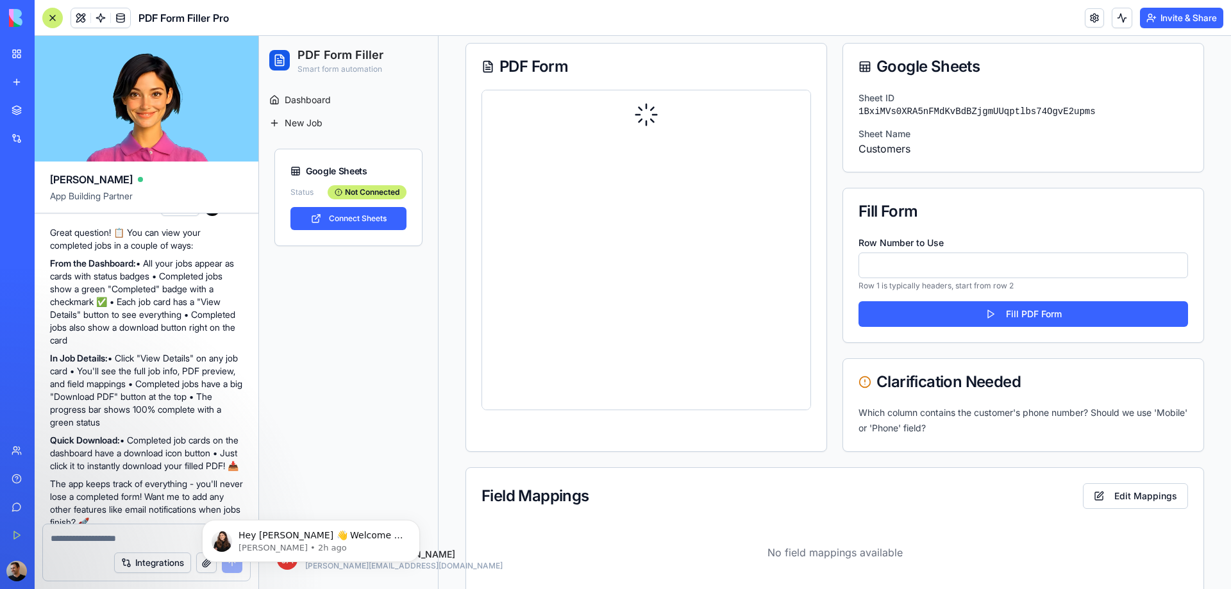
click at [882, 269] on input "*" at bounding box center [1023, 266] width 330 height 26
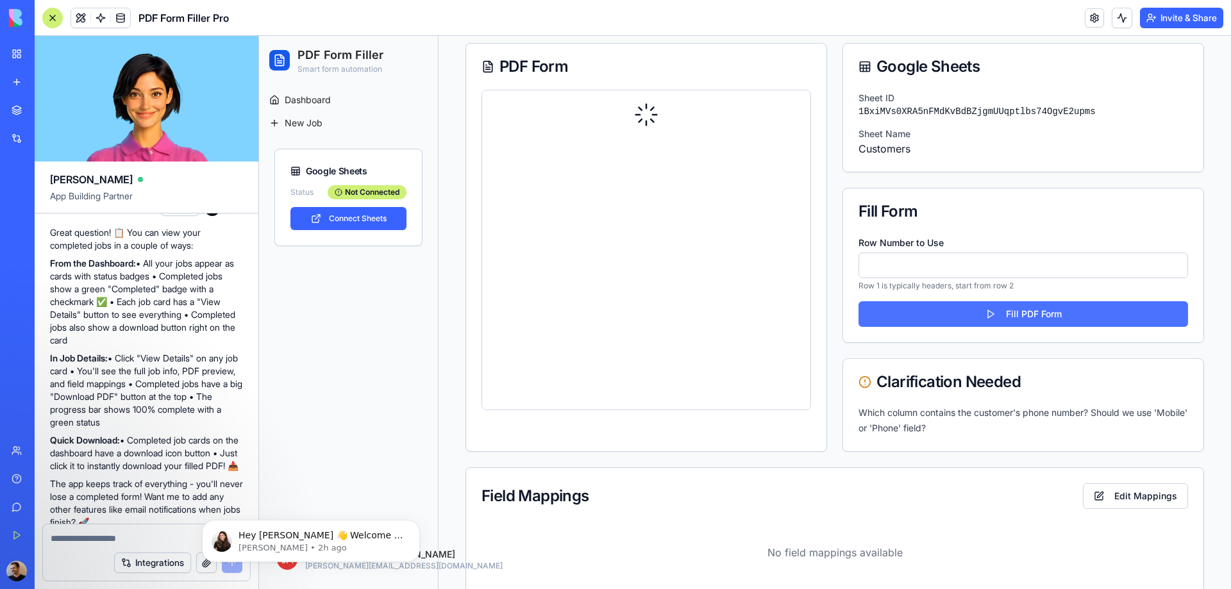
click at [874, 317] on button "Fill PDF Form" at bounding box center [1023, 314] width 330 height 26
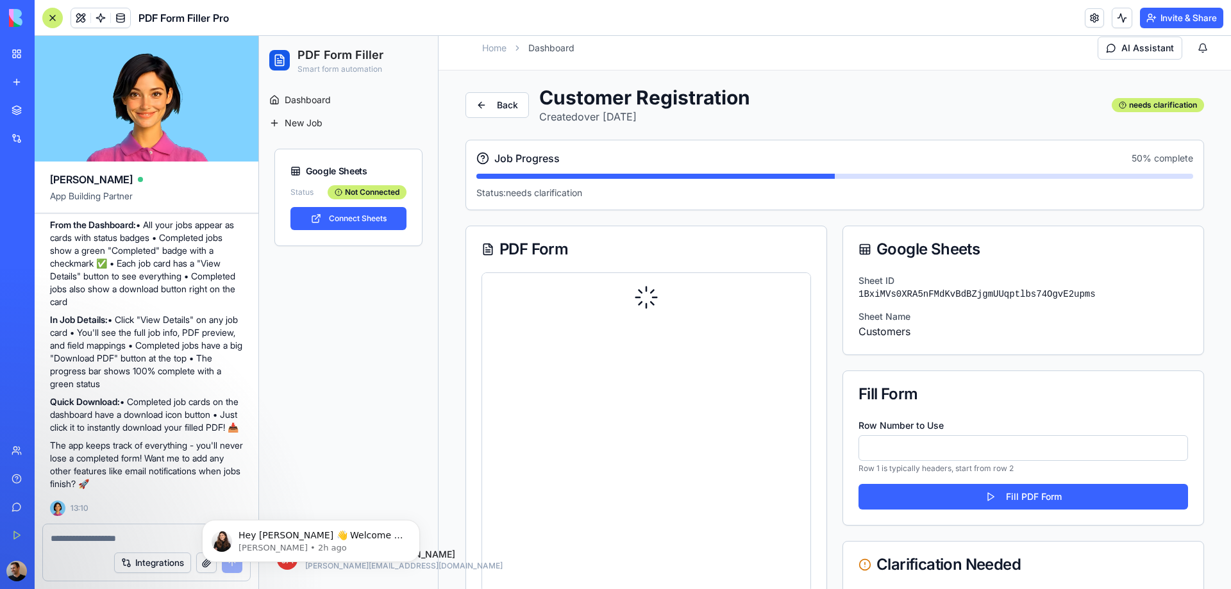
scroll to position [0, 0]
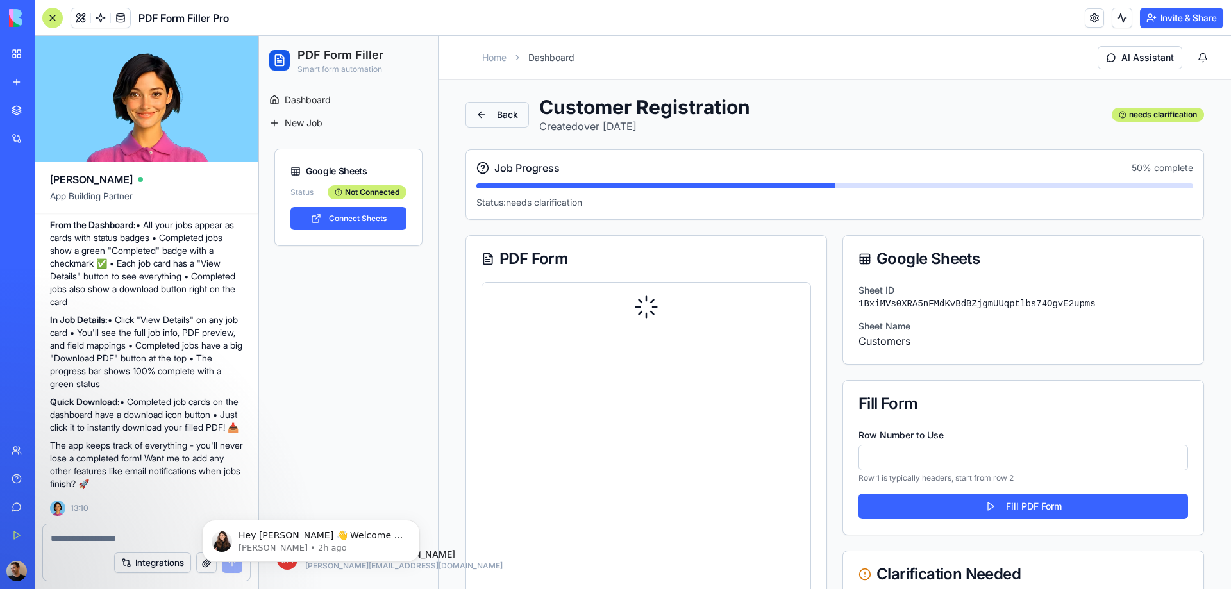
click at [486, 113] on button "Back" at bounding box center [496, 115] width 63 height 26
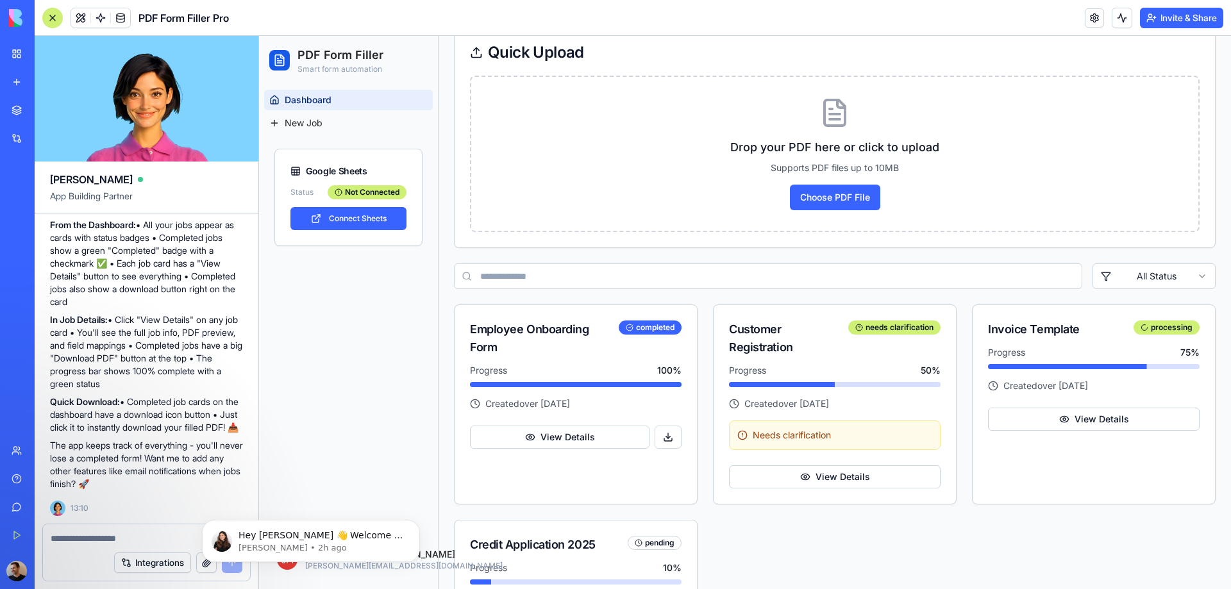
scroll to position [332, 0]
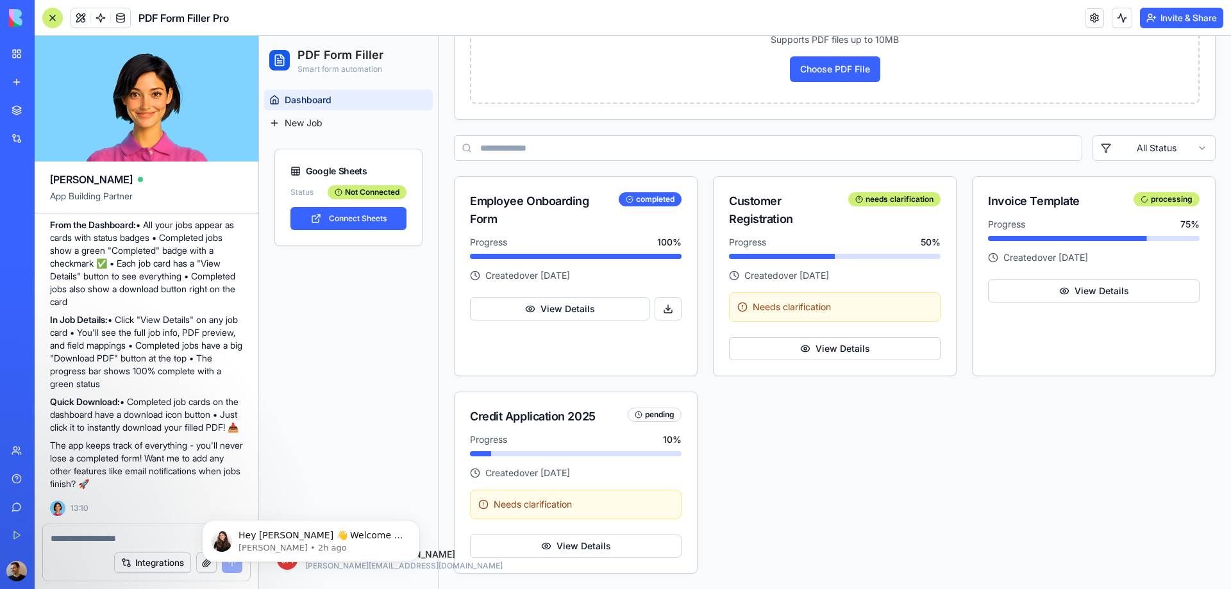
click at [1139, 151] on html "PDF Form Filler Smart form automation Dashboard New Job Google Sheets Status No…" at bounding box center [745, 146] width 972 height 885
click at [1130, 146] on html "PDF Form Filler Smart form automation Dashboard New Job Google Sheets Status No…" at bounding box center [745, 146] width 972 height 885
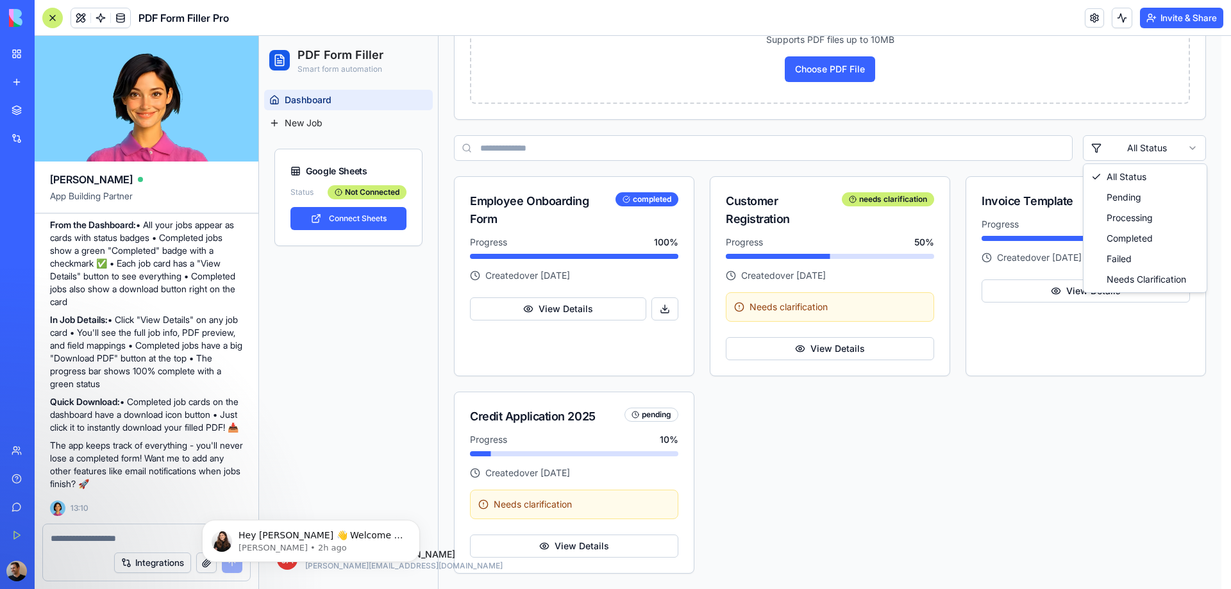
scroll to position [117, 0]
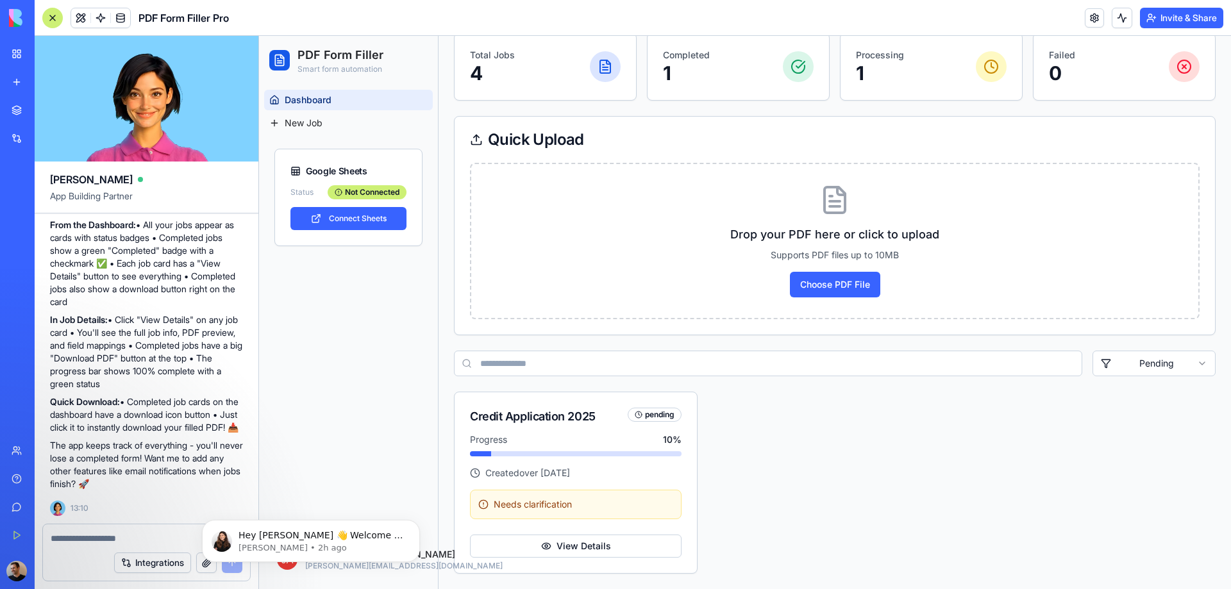
click at [1150, 328] on div "Drop your PDF here or click to upload Supports PDF files up to 10MB Choose PDF …" at bounding box center [835, 249] width 760 height 172
click at [1127, 372] on html "PDF Form Filler Smart form automation Dashboard New Job Google Sheets Status No…" at bounding box center [745, 254] width 972 height 670
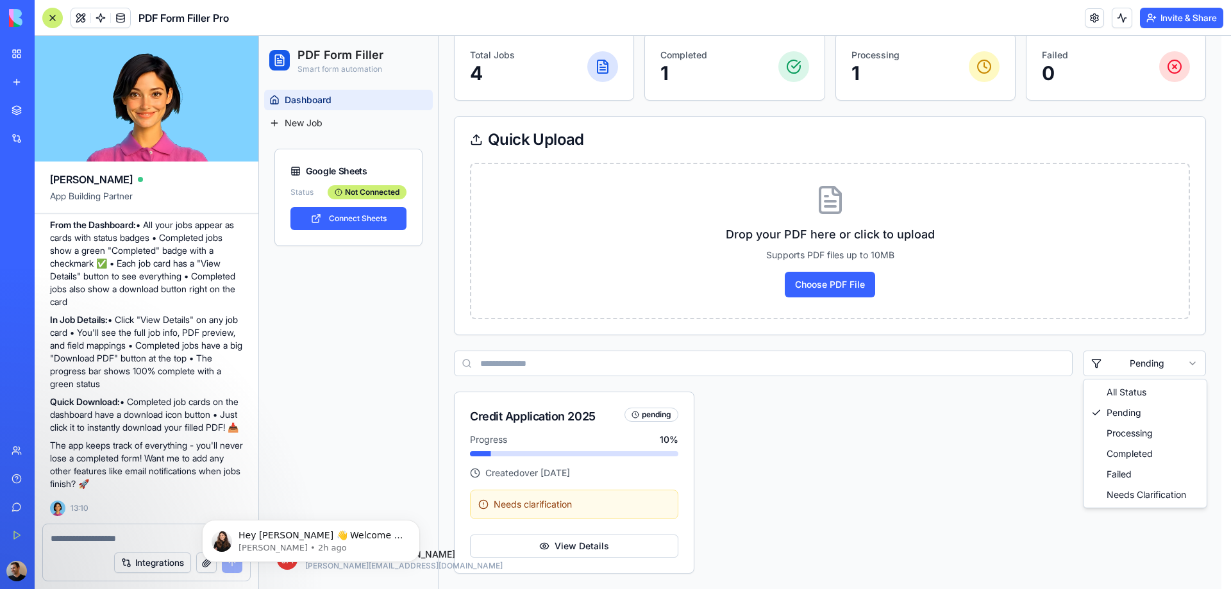
drag, startPoint x: 1115, startPoint y: 433, endPoint x: 1125, endPoint y: 417, distance: 18.5
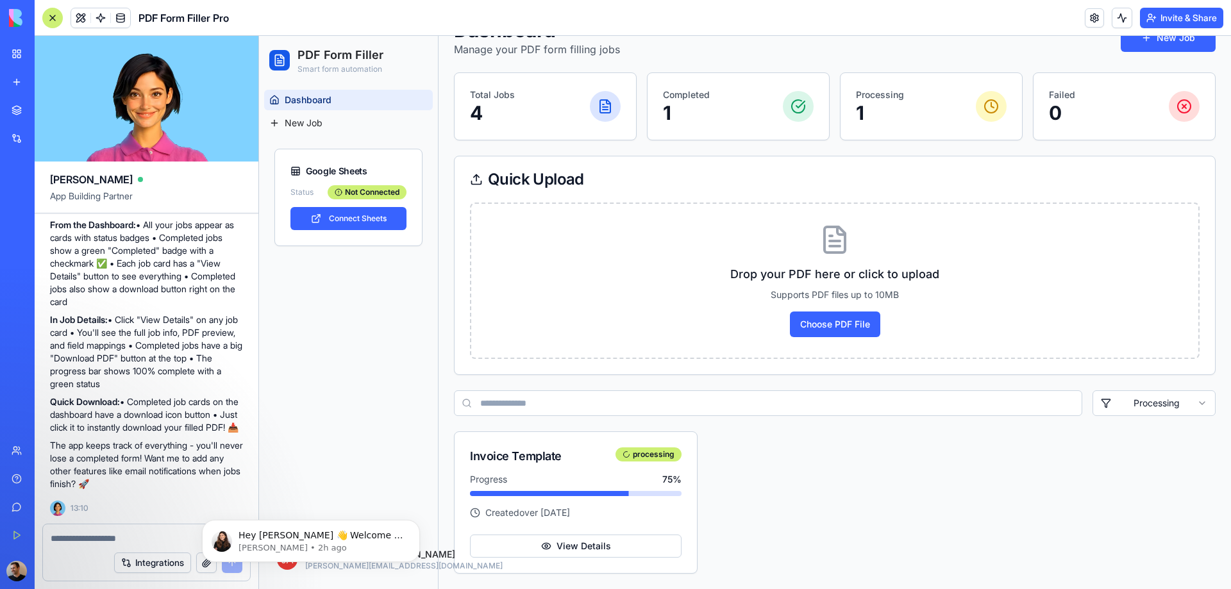
scroll to position [77, 0]
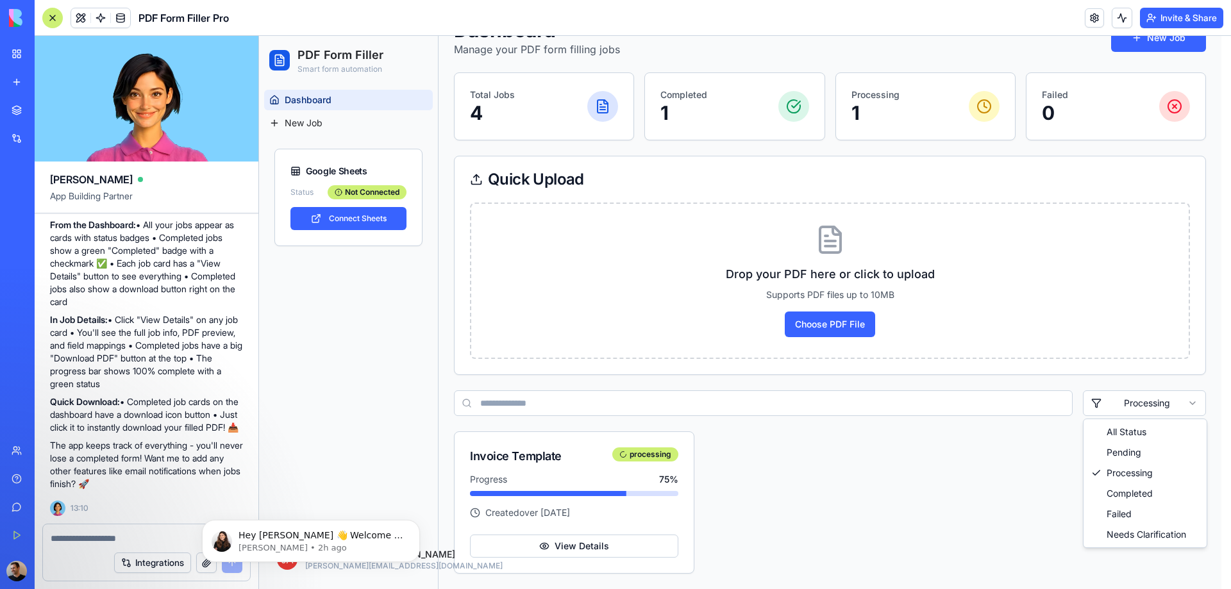
click at [1169, 405] on html "PDF Form Filler Smart form automation Dashboard New Job Google Sheets Status No…" at bounding box center [745, 274] width 972 height 630
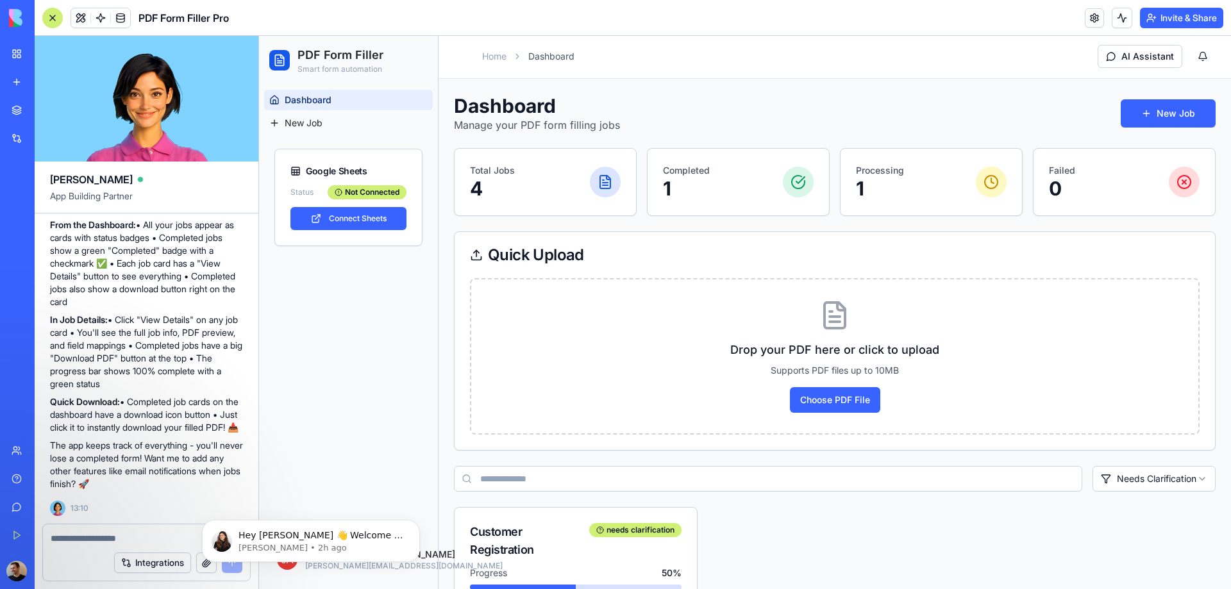
scroll to position [0, 0]
drag, startPoint x: 1183, startPoint y: 179, endPoint x: 982, endPoint y: 175, distance: 202.0
click at [1182, 179] on div at bounding box center [1184, 183] width 31 height 31
click at [860, 170] on p "Processing" at bounding box center [880, 171] width 48 height 13
click at [850, 194] on div "Processing 1" at bounding box center [930, 183] width 181 height 67
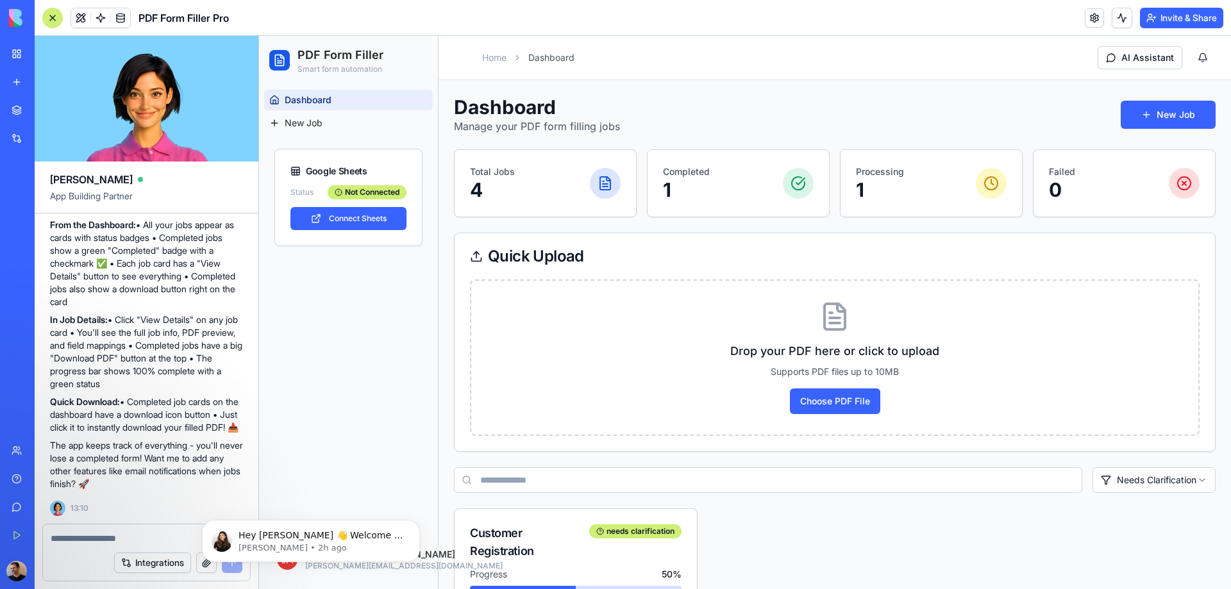
click at [633, 176] on div "Total Jobs 4" at bounding box center [545, 183] width 181 height 67
click at [664, 187] on p "1" at bounding box center [686, 189] width 47 height 23
click at [717, 183] on div "Completed 1" at bounding box center [738, 183] width 151 height 36
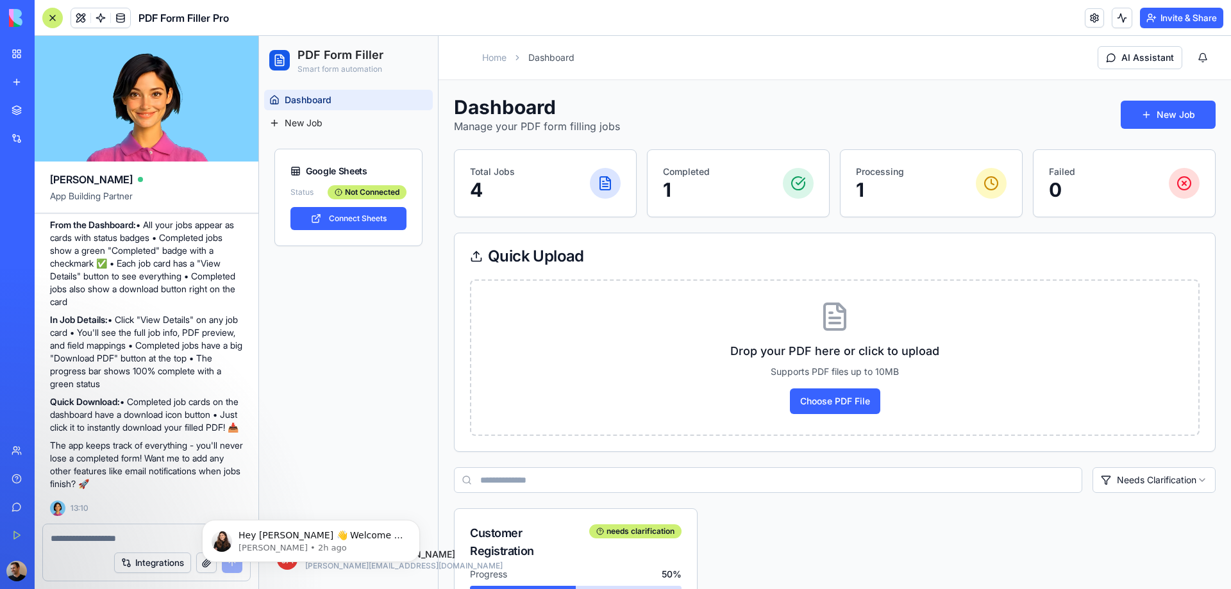
click at [567, 43] on header "Toggle sidebar Home Dashboard AI Assistant" at bounding box center [835, 58] width 792 height 44
click at [528, 37] on header "Toggle sidebar Home Dashboard AI Assistant" at bounding box center [835, 58] width 792 height 44
click at [487, 56] on link "Home" at bounding box center [494, 57] width 24 height 13
click at [336, 49] on h2 "PDF Form Filler" at bounding box center [340, 55] width 86 height 18
drag, startPoint x: 283, startPoint y: 59, endPoint x: 328, endPoint y: 57, distance: 45.6
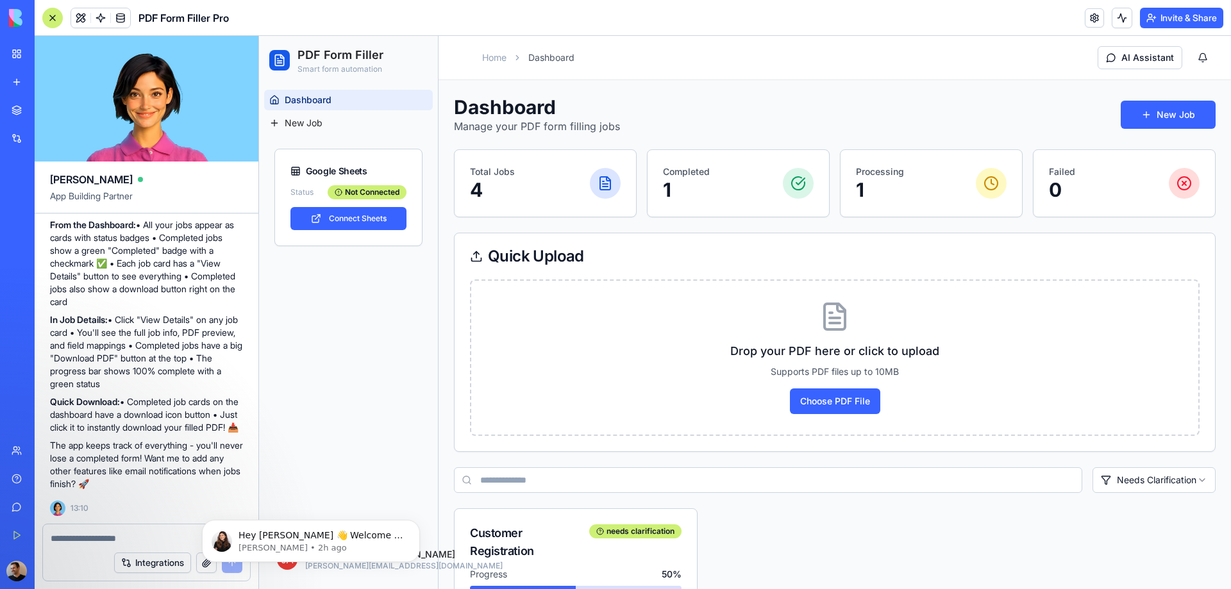
click at [285, 59] on icon at bounding box center [279, 60] width 13 height 13
click at [81, 17] on span at bounding box center [81, 18] width 36 height 36
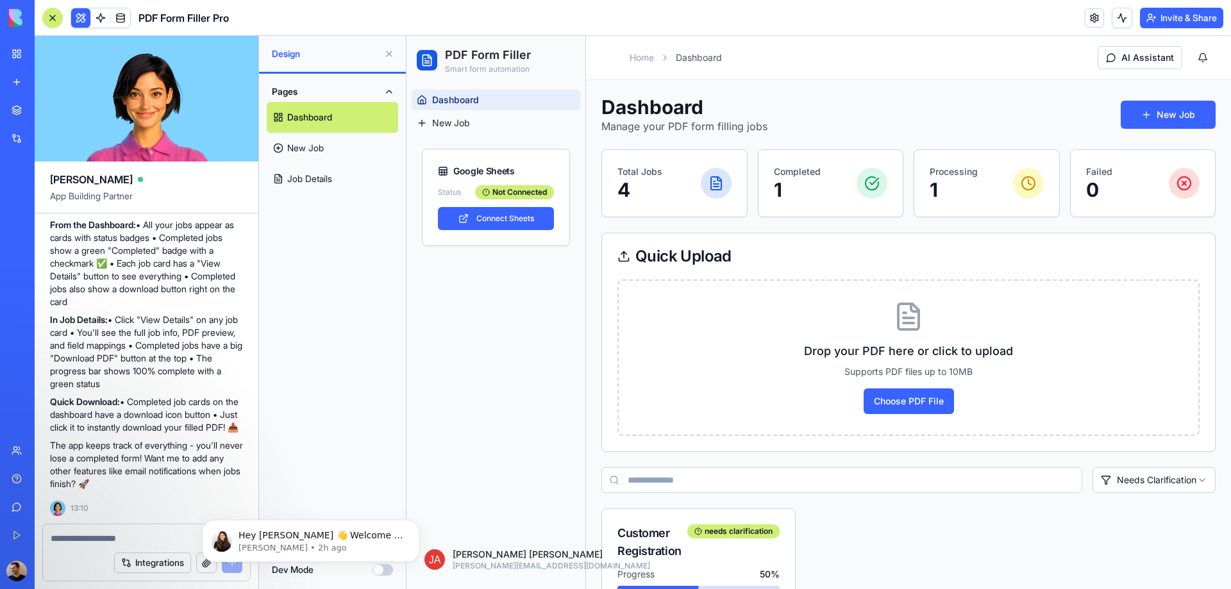
click at [307, 178] on link "Job Details" at bounding box center [332, 178] width 131 height 31
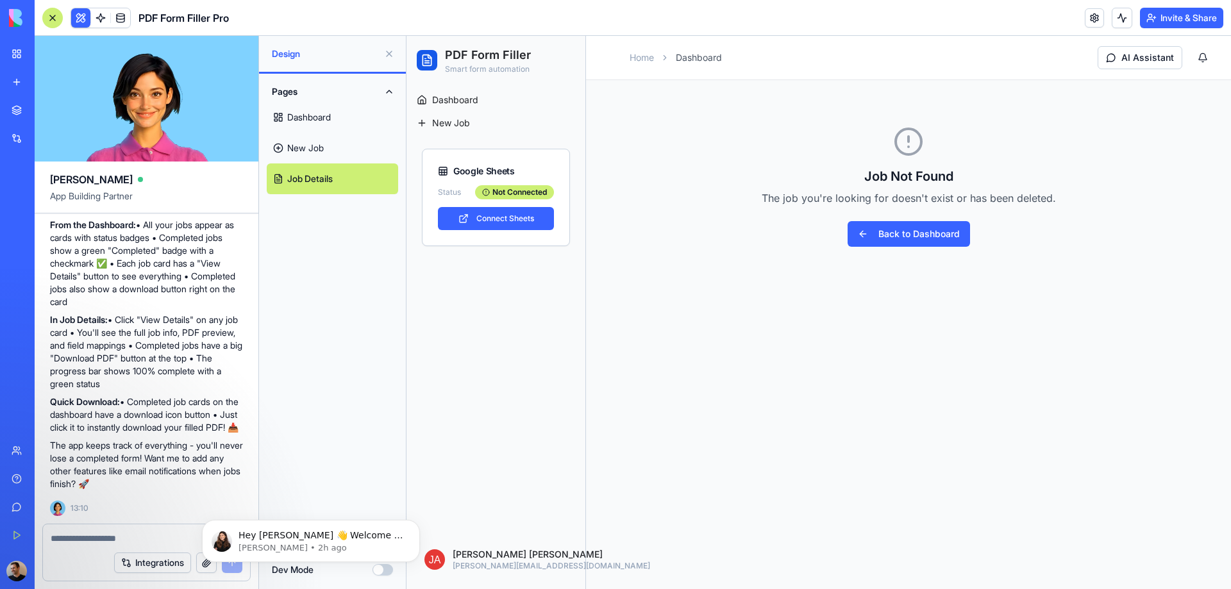
click at [312, 119] on link "Dashboard" at bounding box center [332, 117] width 131 height 31
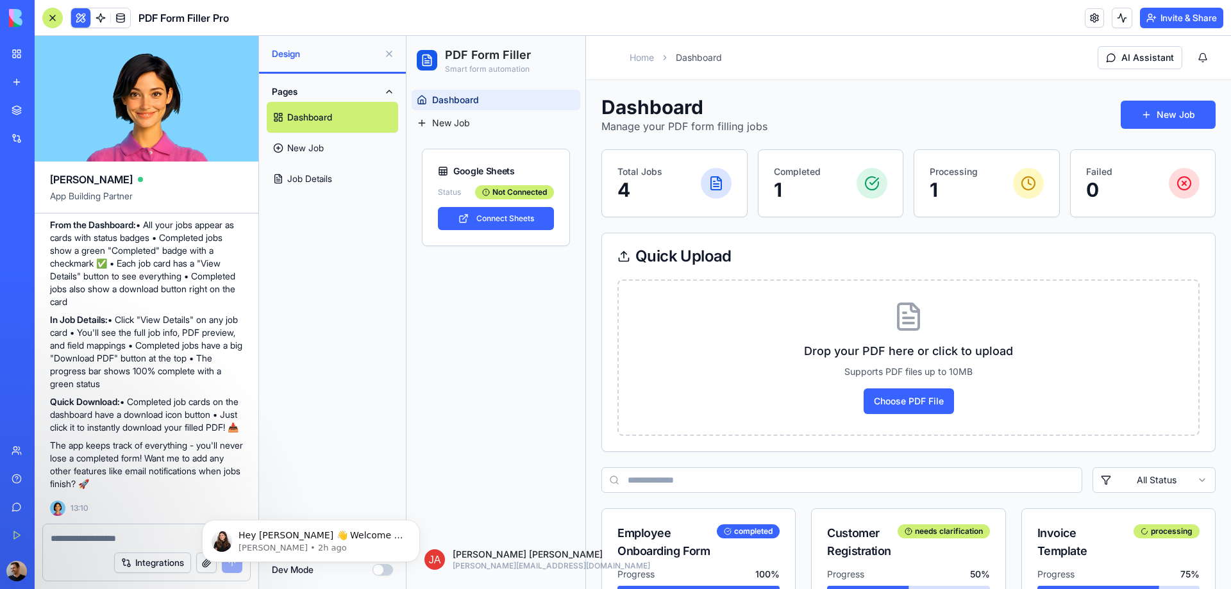
click at [994, 171] on div "Processing 1" at bounding box center [987, 183] width 114 height 36
click at [930, 192] on p "1" at bounding box center [954, 189] width 48 height 23
drag, startPoint x: 929, startPoint y: 192, endPoint x: 759, endPoint y: 187, distance: 170.0
click at [930, 192] on p "1" at bounding box center [954, 189] width 48 height 23
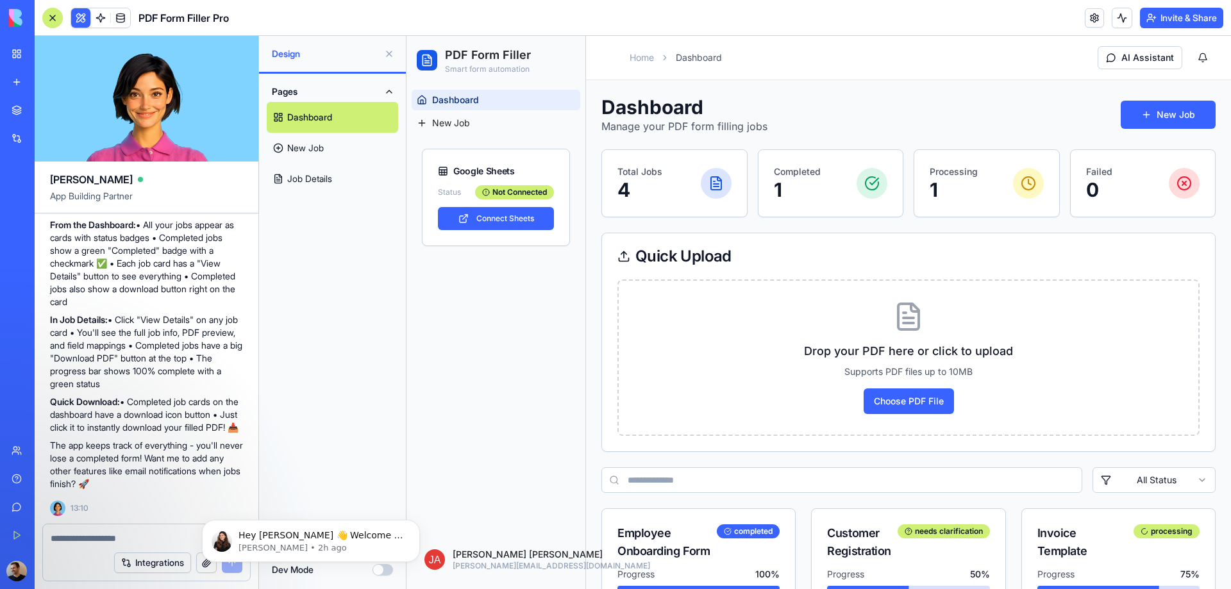
click at [608, 193] on div "Total Jobs 4" at bounding box center [674, 183] width 145 height 67
click at [623, 190] on p "4" at bounding box center [639, 189] width 45 height 23
click at [1153, 473] on html "PDF Form Filler Smart form automation Dashboard New Job Google Sheets Status No…" at bounding box center [818, 487] width 824 height 903
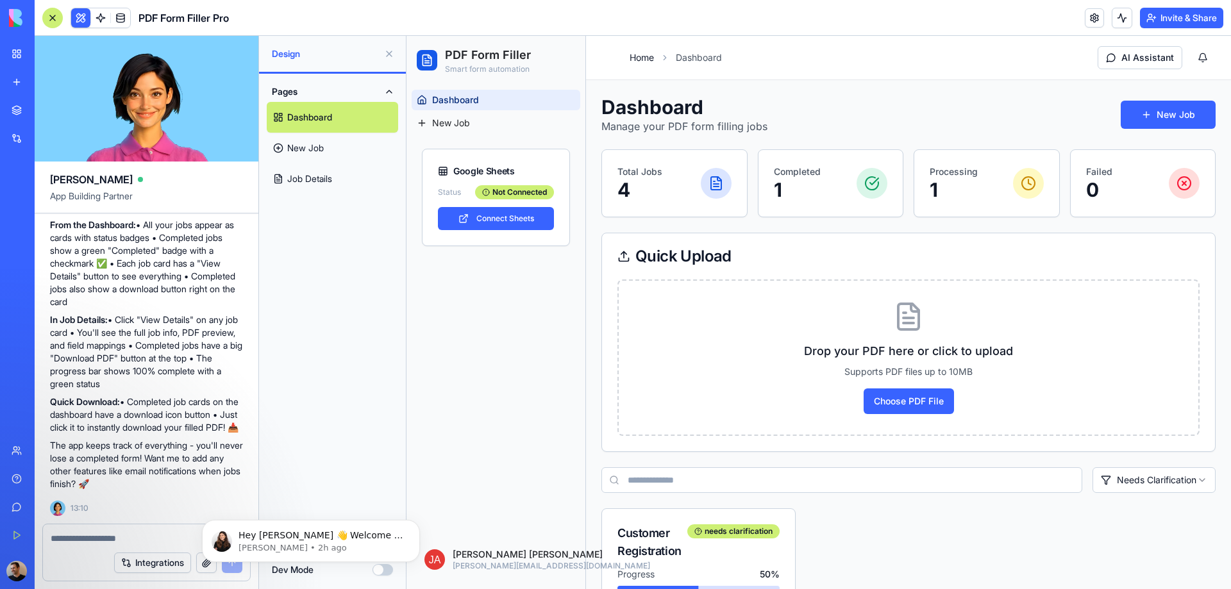
click at [646, 63] on link "Home" at bounding box center [642, 57] width 24 height 13
click at [646, 59] on link "Home" at bounding box center [642, 57] width 24 height 13
click at [675, 131] on p "Manage your PDF form filling jobs" at bounding box center [684, 126] width 166 height 15
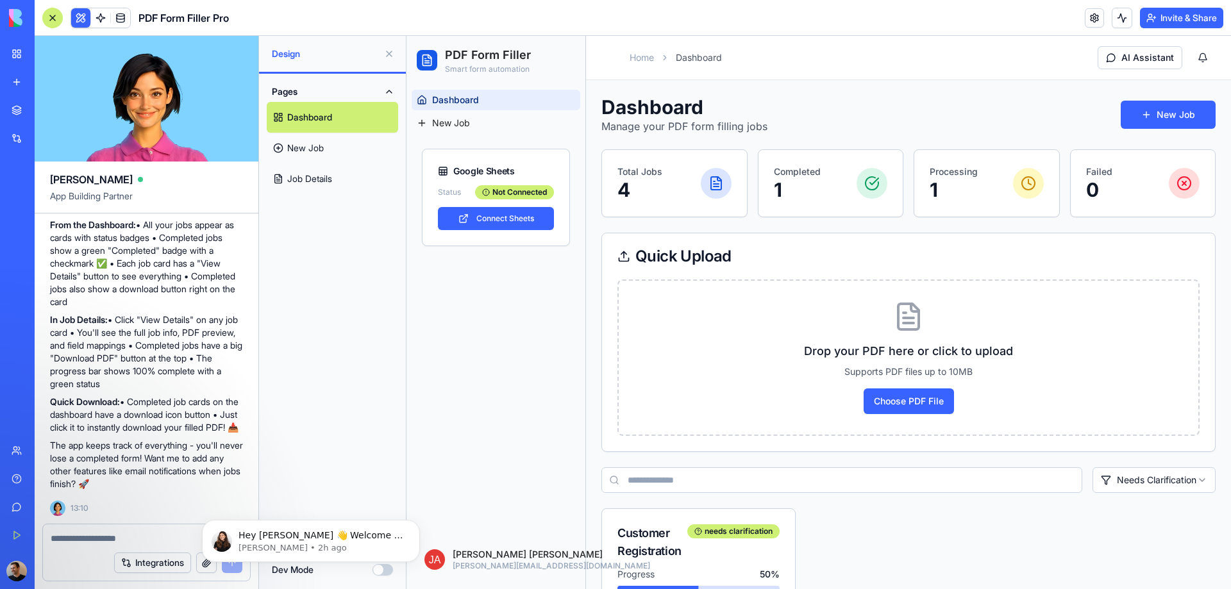
click at [812, 136] on div "Dashboard Manage your PDF form filling jobs New Job Total Jobs 4 Completed 1 Pr…" at bounding box center [908, 402] width 614 height 613
drag, startPoint x: 649, startPoint y: 178, endPoint x: 758, endPoint y: 193, distance: 110.6
click at [649, 179] on p "4" at bounding box center [639, 189] width 45 height 23
click at [720, 184] on icon at bounding box center [715, 183] width 15 height 15
click at [704, 187] on div at bounding box center [716, 183] width 31 height 31
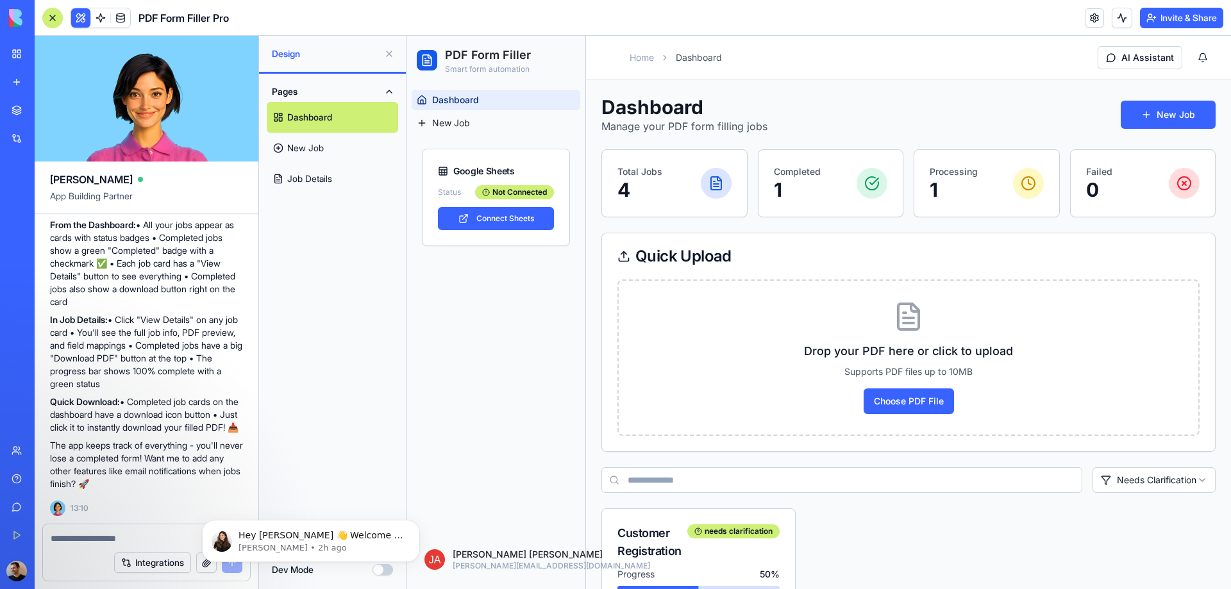
click at [461, 174] on div "Google Sheets" at bounding box center [496, 171] width 116 height 13
click at [455, 87] on div "Dashboard New Job" at bounding box center [495, 112] width 179 height 54
drag, startPoint x: 441, startPoint y: 55, endPoint x: 422, endPoint y: 78, distance: 29.6
click at [440, 55] on div "PDF Form Filler Smart form automation" at bounding box center [496, 60] width 158 height 28
click at [289, 183] on link "Job Details" at bounding box center [332, 178] width 131 height 31
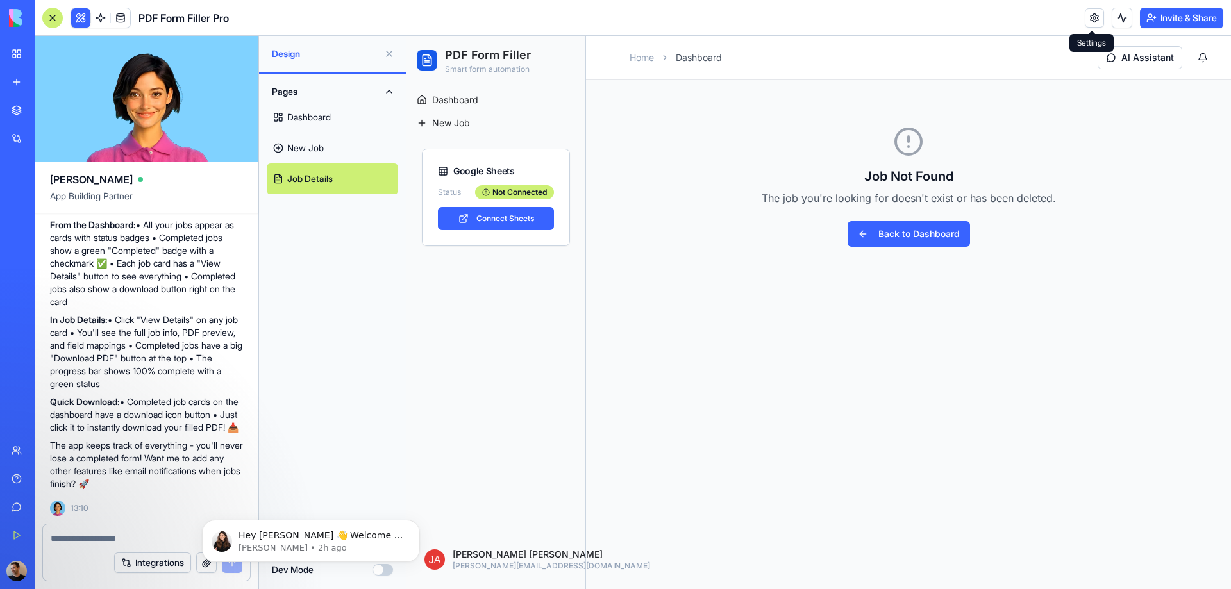
click at [1079, 23] on header "PDF Form Filler Pro Invite & Share" at bounding box center [633, 18] width 1196 height 36
click at [1087, 21] on link at bounding box center [1094, 17] width 19 height 19
click at [901, 230] on button "Back to Dashboard" at bounding box center [909, 234] width 122 height 26
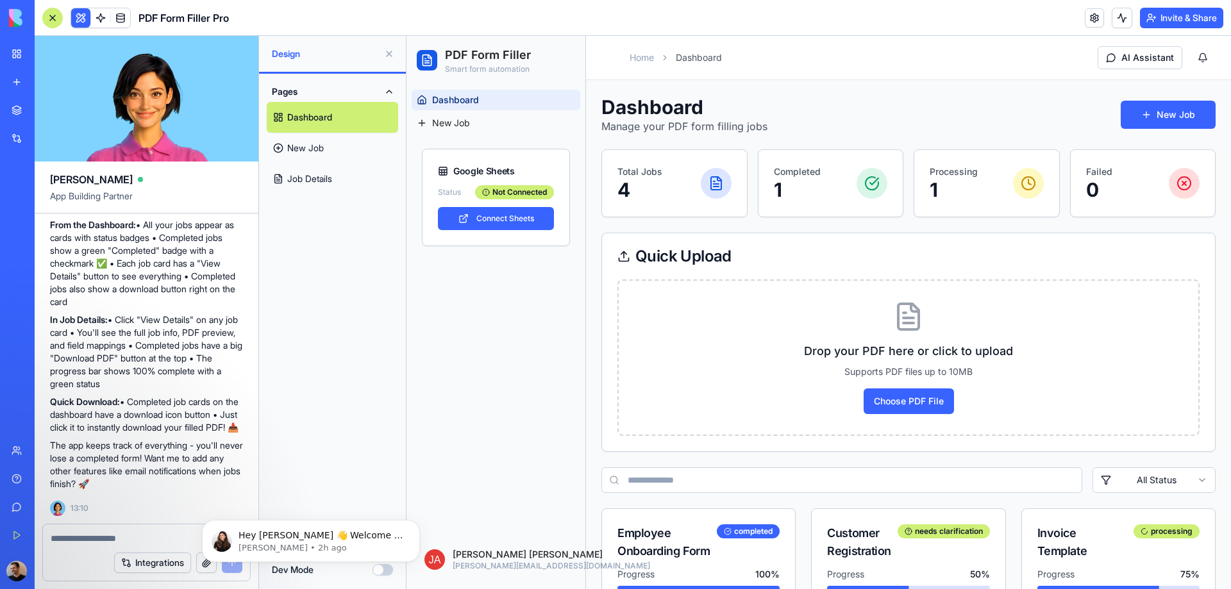
drag, startPoint x: 920, startPoint y: 179, endPoint x: 862, endPoint y: 193, distance: 59.4
click at [918, 180] on div "Processing 1" at bounding box center [986, 183] width 145 height 67
click at [809, 192] on p "1" at bounding box center [797, 189] width 47 height 23
drag, startPoint x: 891, startPoint y: 187, endPoint x: 1036, endPoint y: 188, distance: 144.9
click at [893, 187] on div "Completed 1" at bounding box center [830, 183] width 145 height 67
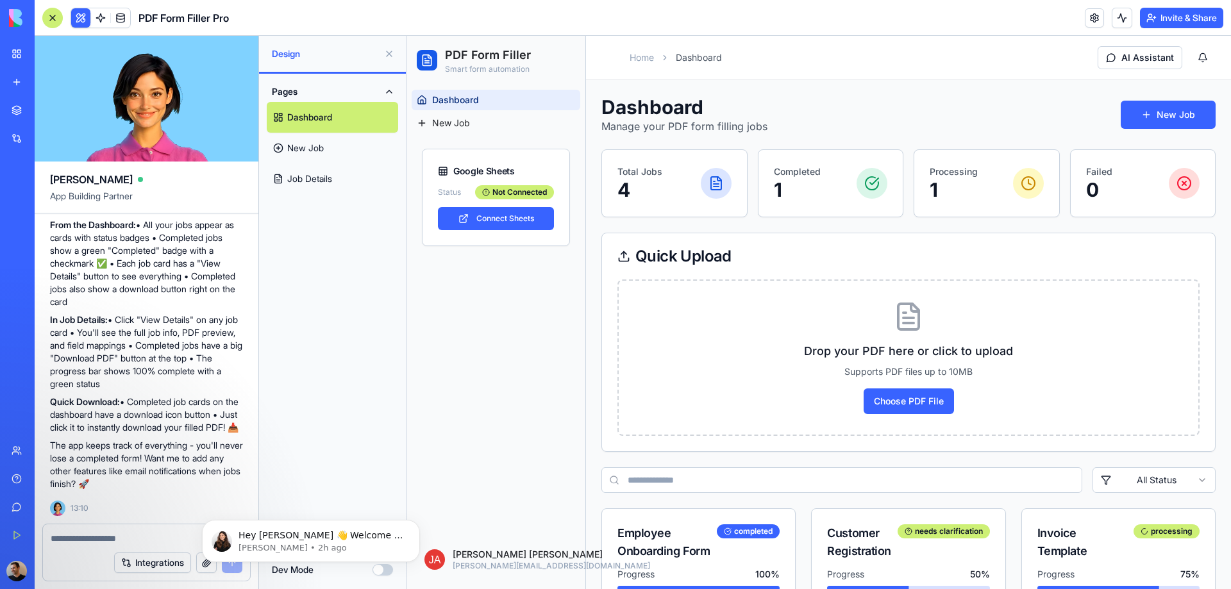
click at [1022, 182] on circle at bounding box center [1028, 183] width 13 height 13
click at [1117, 25] on button at bounding box center [1122, 18] width 21 height 21
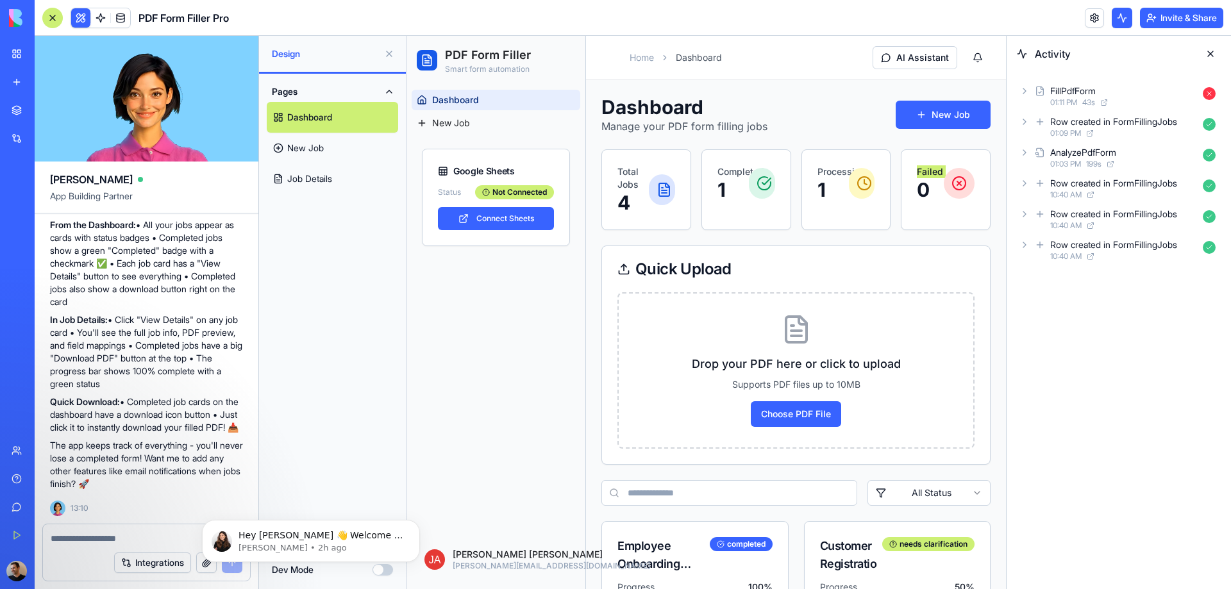
click at [1166, 90] on div "FillPdfForm" at bounding box center [1123, 91] width 147 height 13
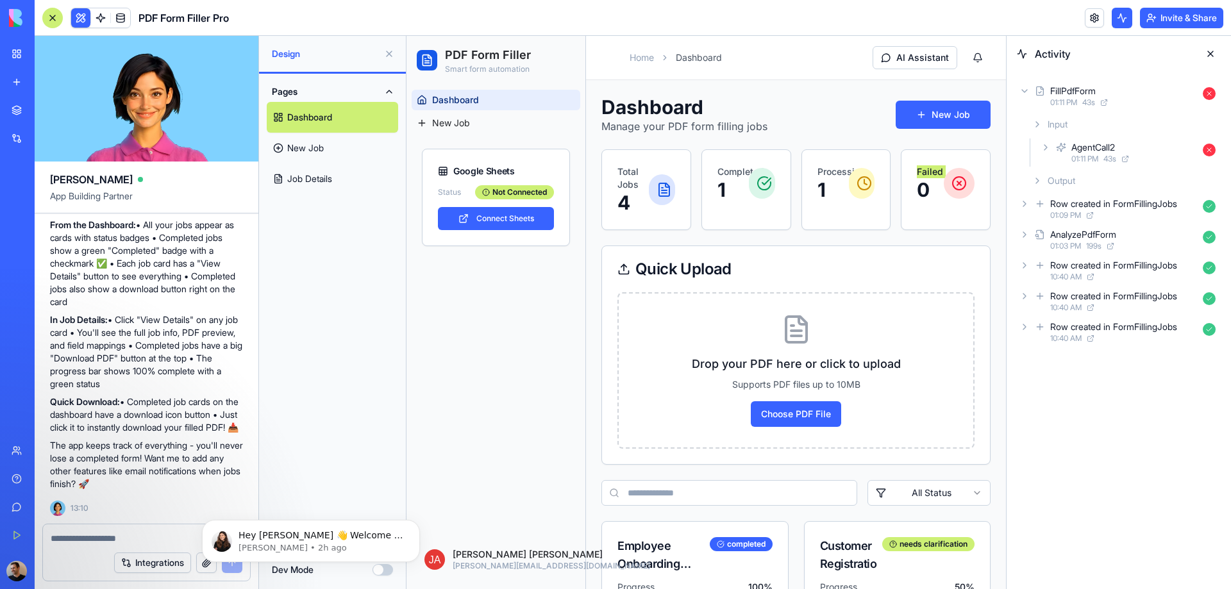
click at [1151, 155] on div "01:11 PM 43 s" at bounding box center [1134, 159] width 126 height 10
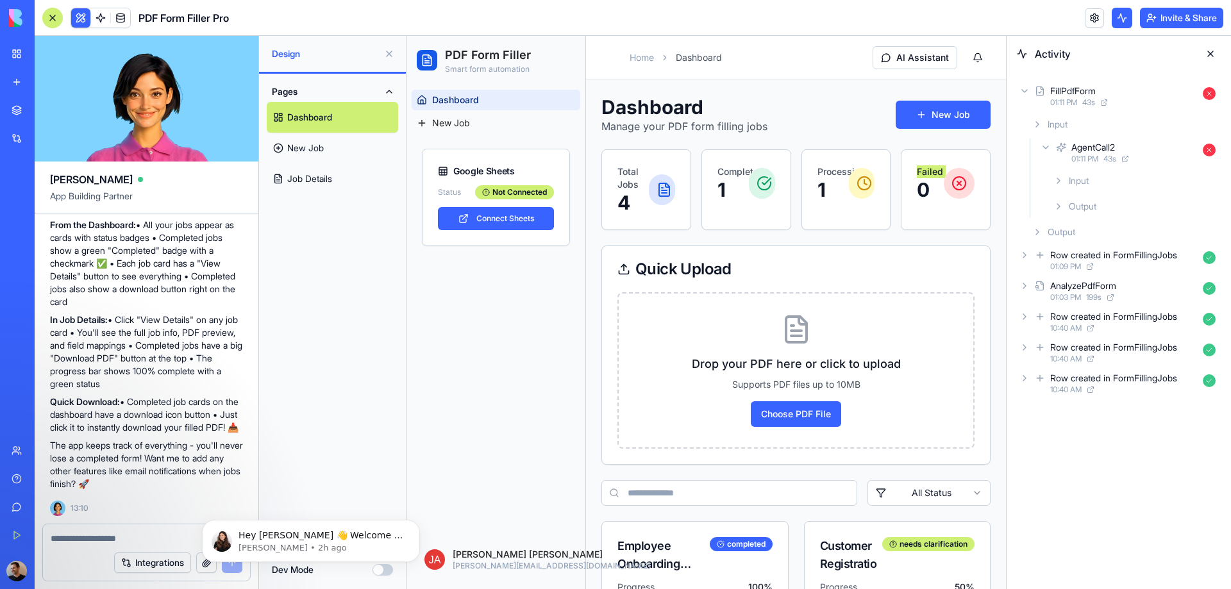
click at [1106, 221] on div "Output" at bounding box center [1124, 232] width 194 height 23
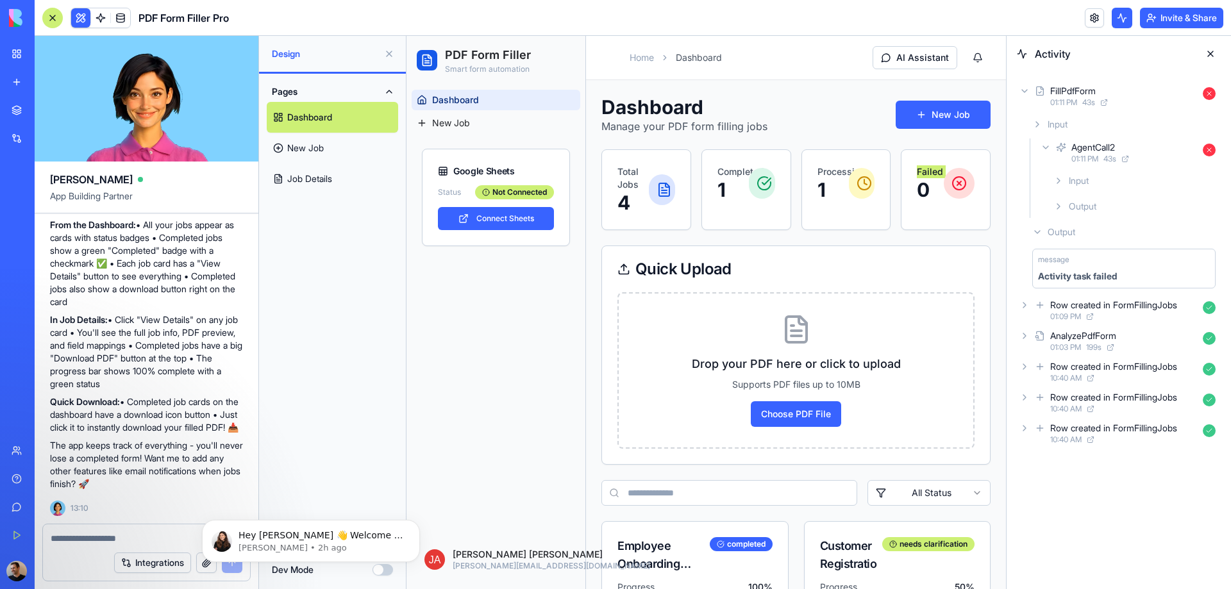
click at [1110, 226] on div "Output" at bounding box center [1124, 232] width 194 height 23
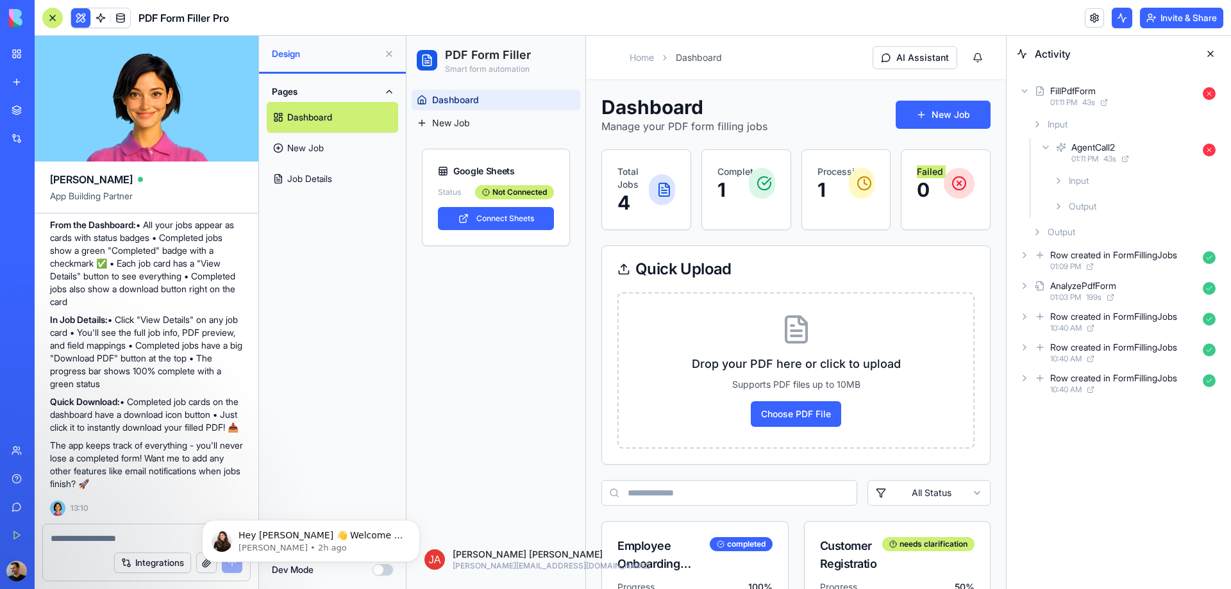
click at [1212, 150] on icon at bounding box center [1209, 150] width 13 height 13
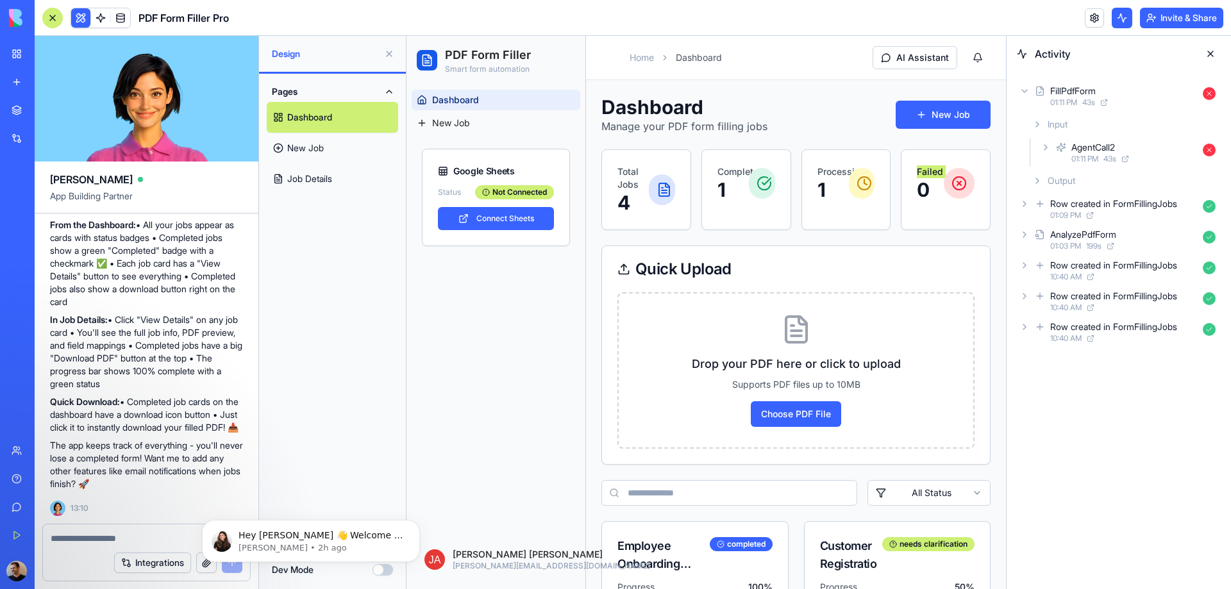
click at [1212, 150] on icon at bounding box center [1209, 150] width 13 height 13
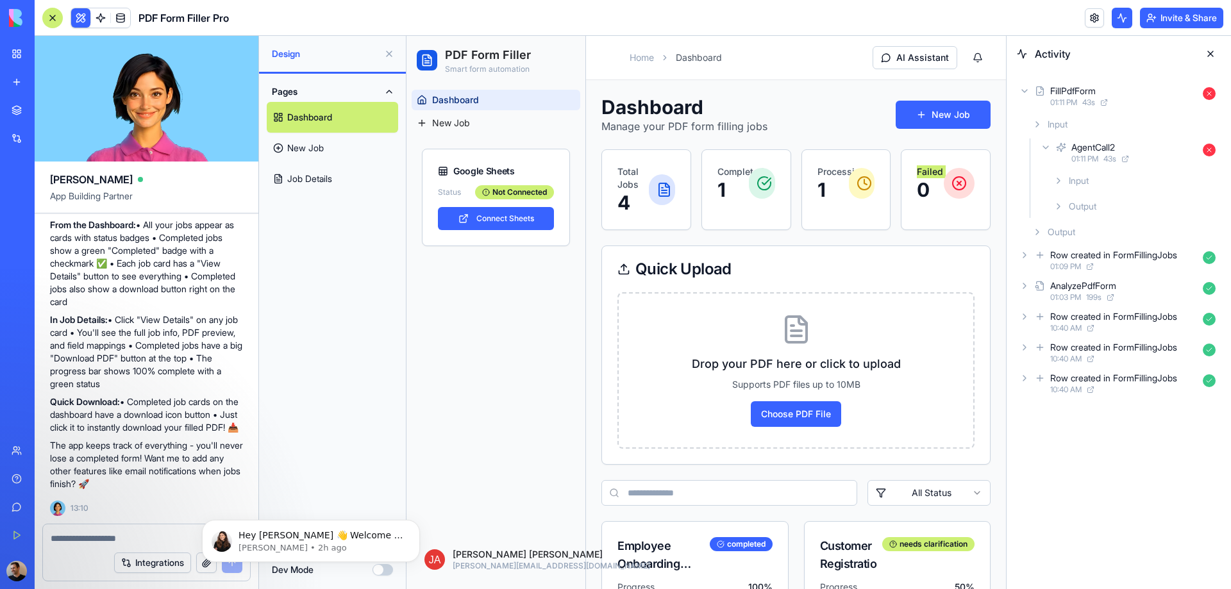
click at [1082, 184] on span "Input" at bounding box center [1079, 180] width 20 height 13
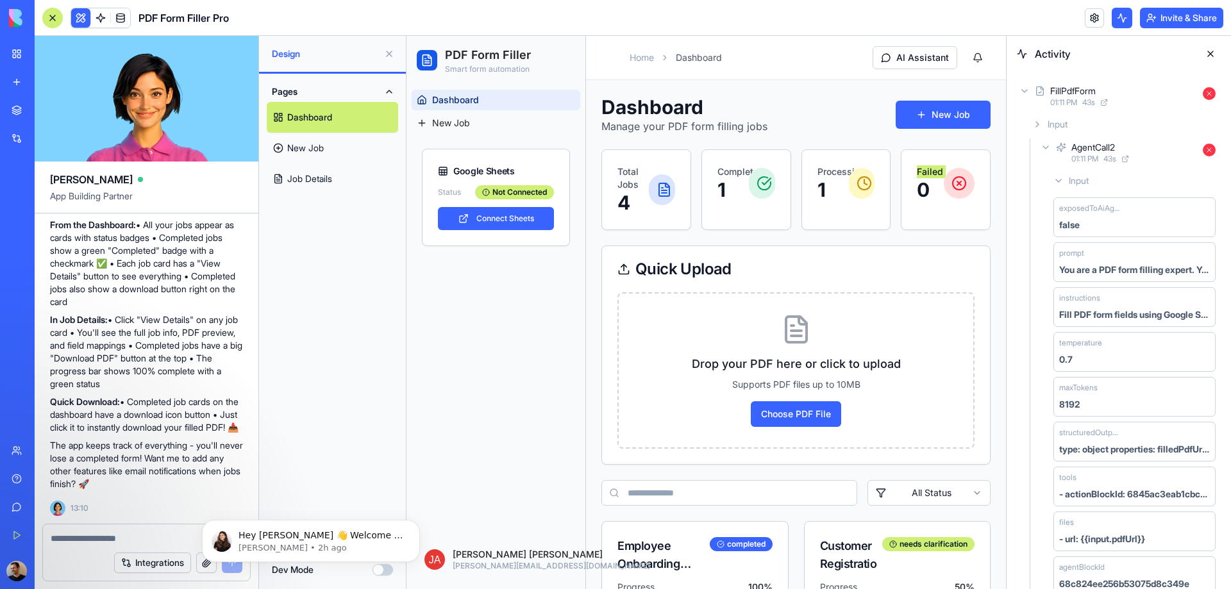
click at [1082, 184] on span "Input" at bounding box center [1079, 180] width 20 height 13
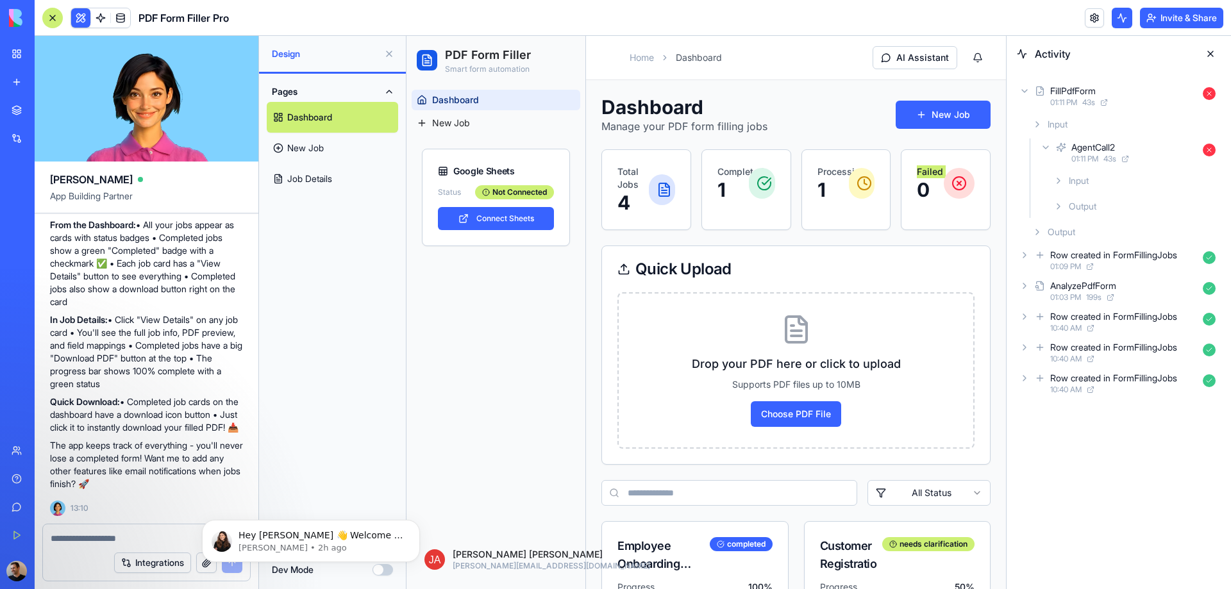
click at [1078, 200] on span "Output" at bounding box center [1083, 206] width 28 height 13
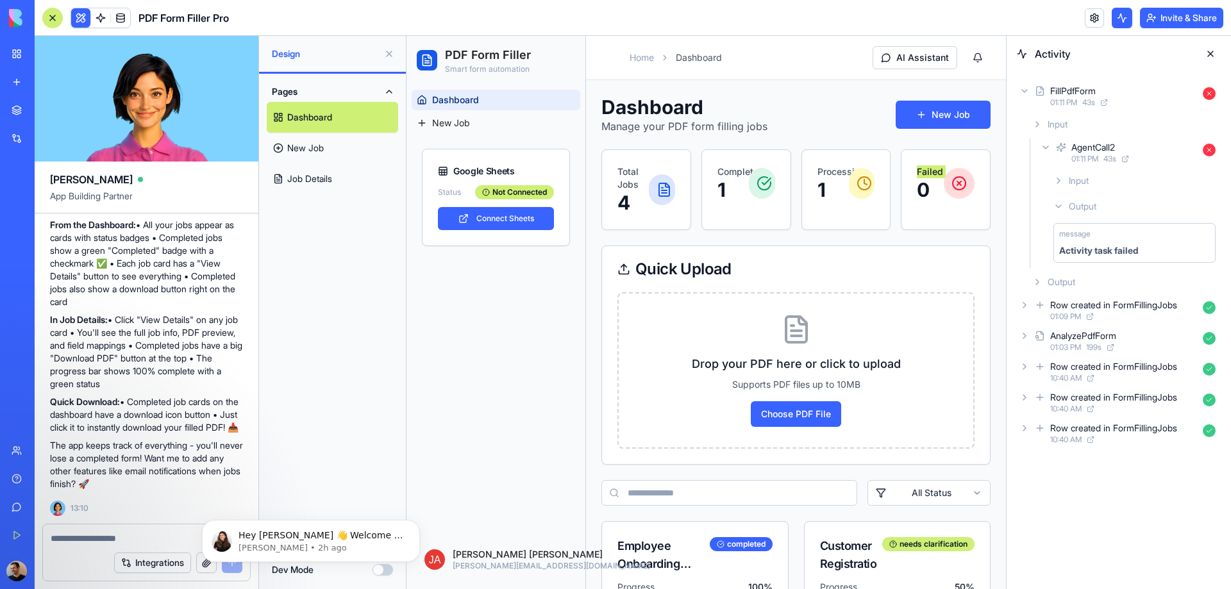
click at [1080, 196] on div "Output" at bounding box center [1134, 206] width 172 height 23
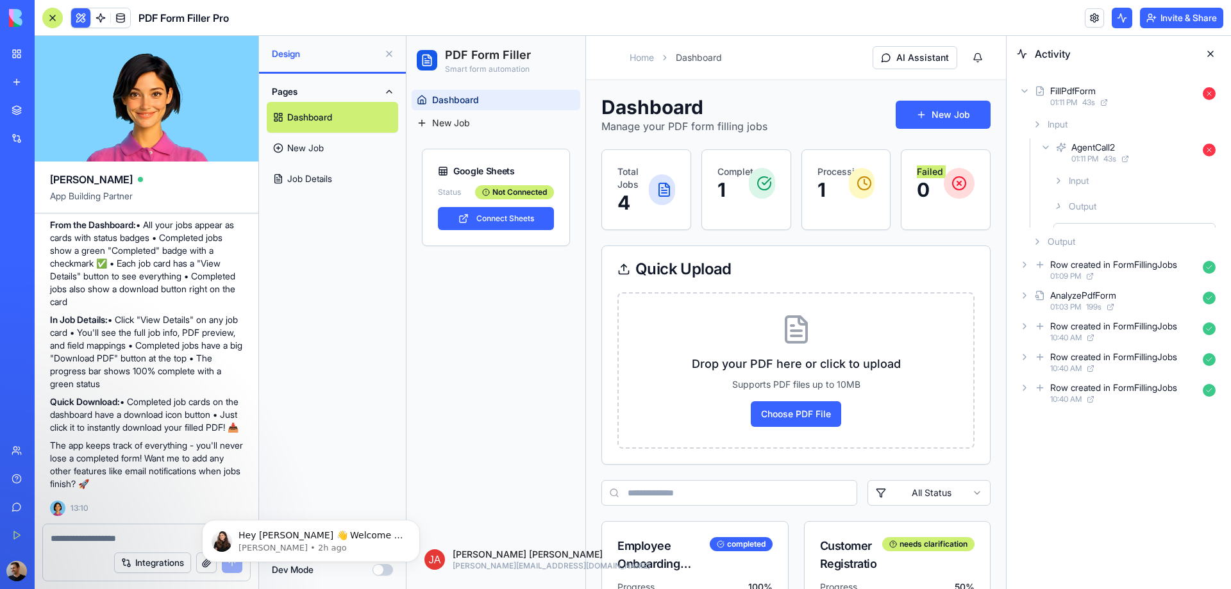
click at [1088, 181] on span "Input" at bounding box center [1079, 180] width 20 height 13
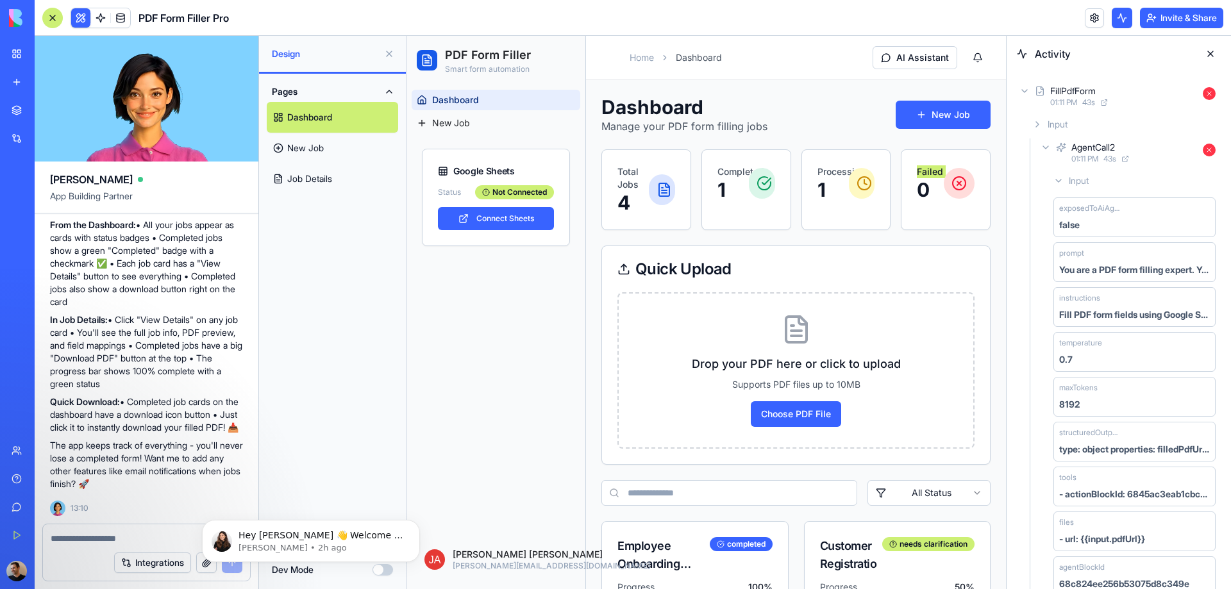
click at [1057, 131] on div "Input" at bounding box center [1124, 124] width 194 height 23
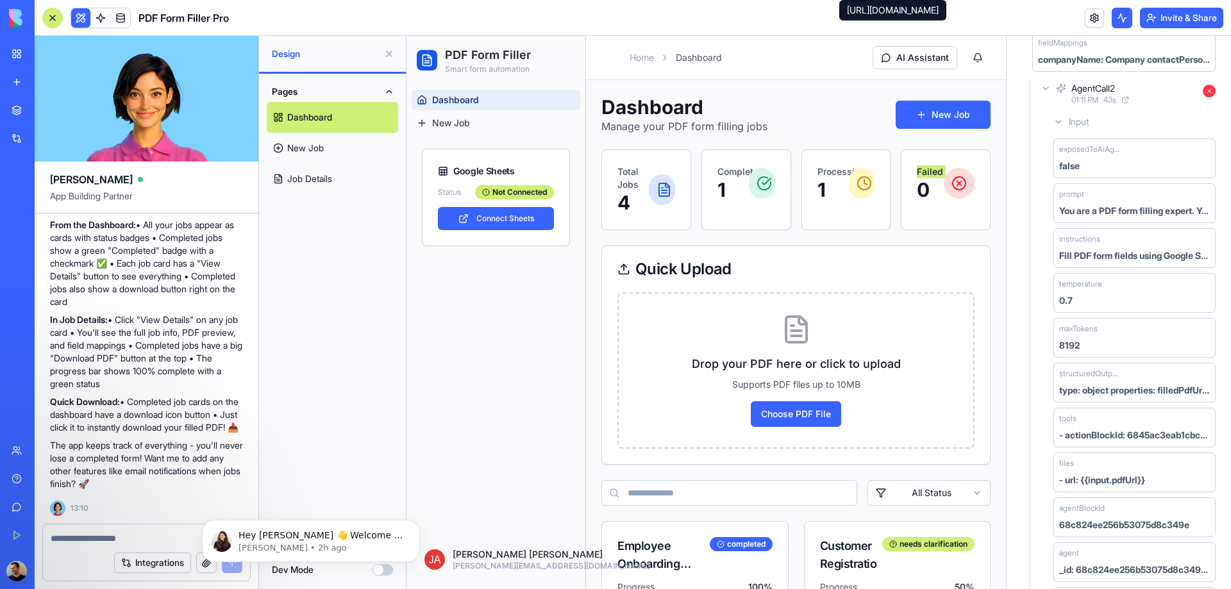
scroll to position [385, 0]
